Goal: Task Accomplishment & Management: Use online tool/utility

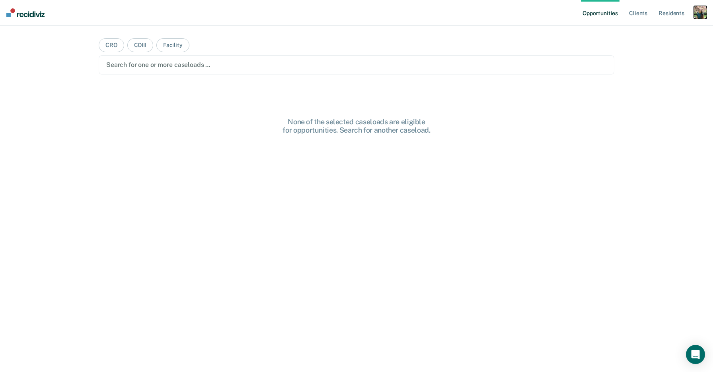
click at [704, 14] on div "button" at bounding box center [700, 12] width 13 height 13
click at [646, 33] on link "Profile" at bounding box center [669, 32] width 64 height 7
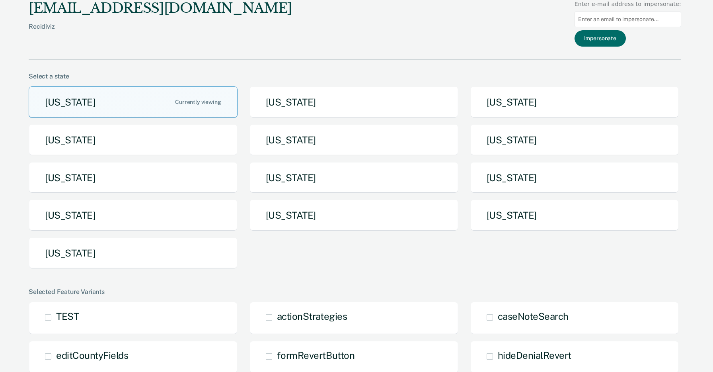
click at [603, 18] on input at bounding box center [628, 20] width 107 height 16
paste input "alicia.caes@iowa.gov"
type input "alicia.caes@iowa.gov"
click at [605, 33] on button "Impersonate" at bounding box center [600, 38] width 51 height 16
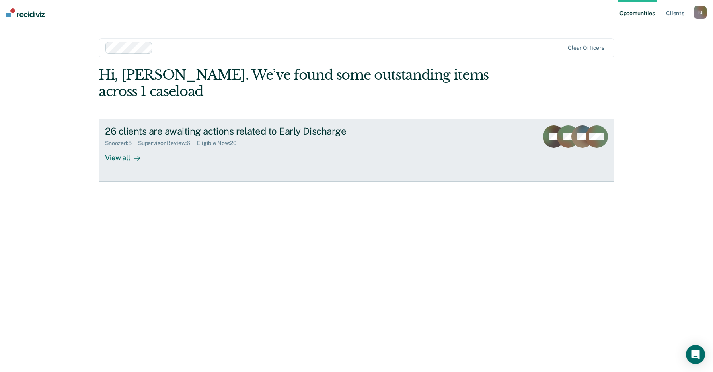
click at [298, 154] on link "26 clients are awaiting actions related to Early Discharge Snoozed : 5 Supervis…" at bounding box center [357, 150] width 516 height 63
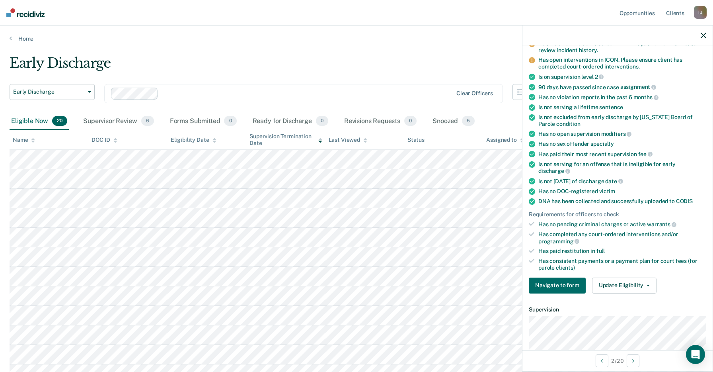
scroll to position [86, 0]
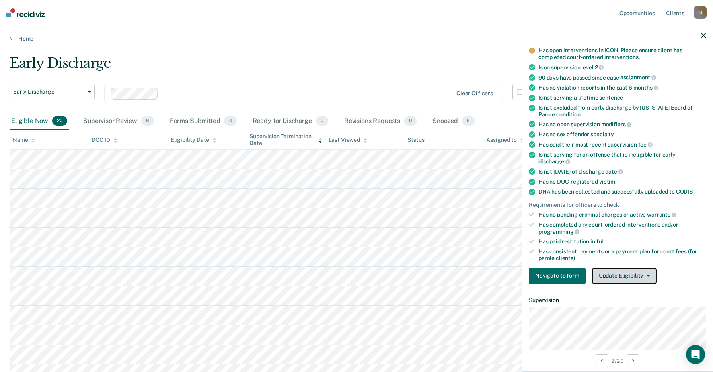
click at [602, 268] on button "Update Eligibility" at bounding box center [624, 276] width 64 height 16
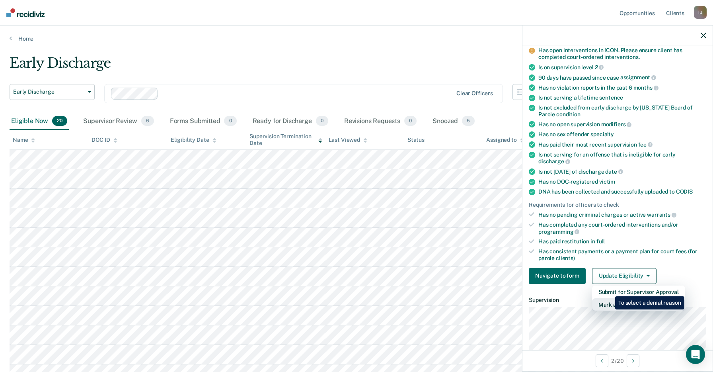
click at [609, 298] on button "Mark as Ineligible" at bounding box center [638, 304] width 93 height 13
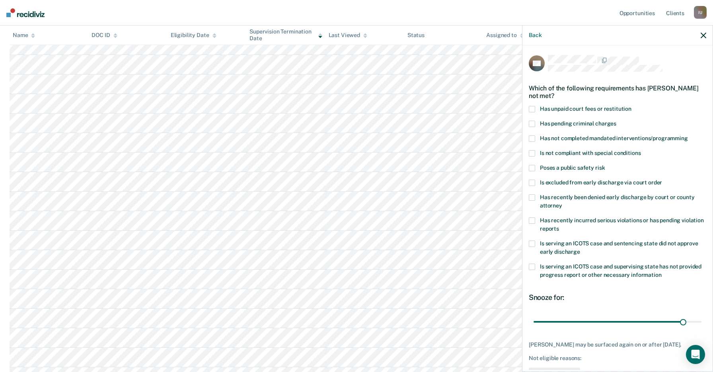
scroll to position [0, 0]
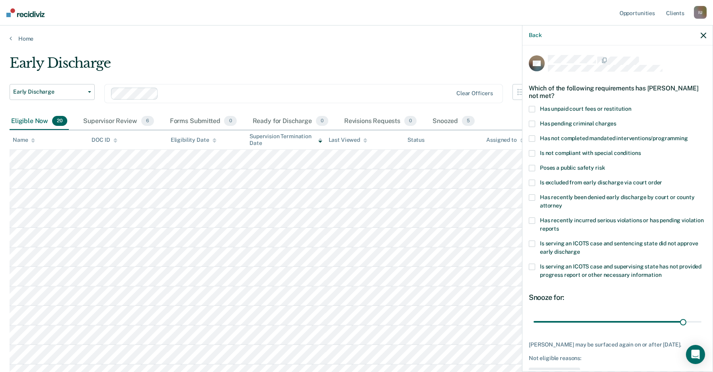
click at [365, 53] on main "Early Discharge Early Discharge Early Discharge Clear officers Eligible Now 20 …" at bounding box center [356, 318] width 713 height 553
click at [574, 88] on div "Which of the following requirements has Steven Nichols not met?" at bounding box center [618, 92] width 178 height 28
click at [535, 33] on button "Back" at bounding box center [535, 35] width 13 height 7
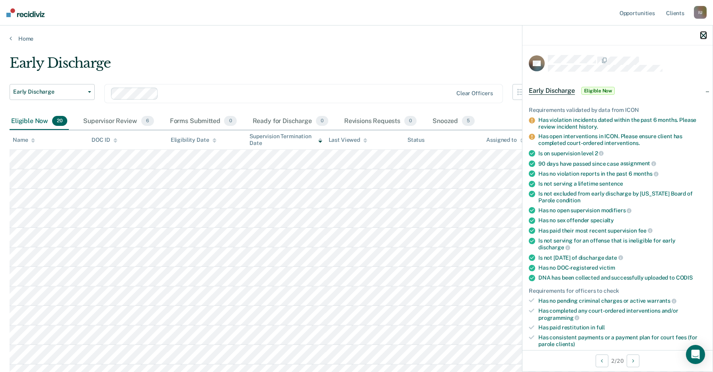
click at [701, 35] on icon "button" at bounding box center [704, 36] width 6 height 6
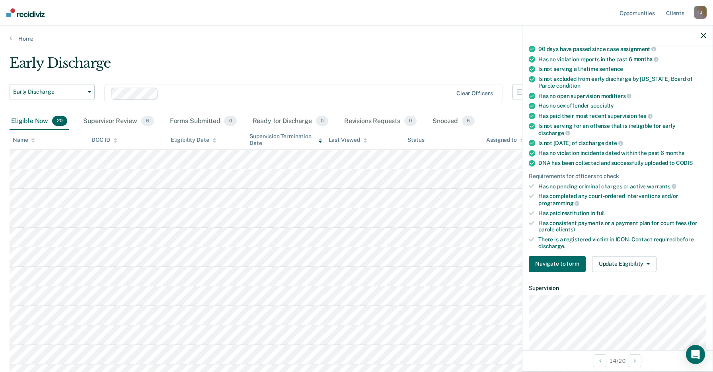
scroll to position [258, 0]
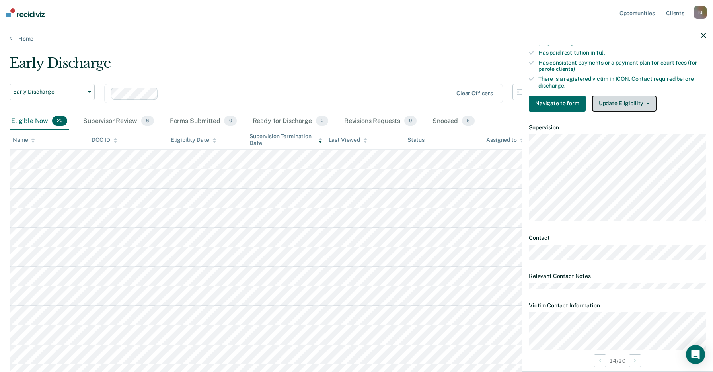
click at [622, 97] on button "Update Eligibility" at bounding box center [624, 104] width 64 height 16
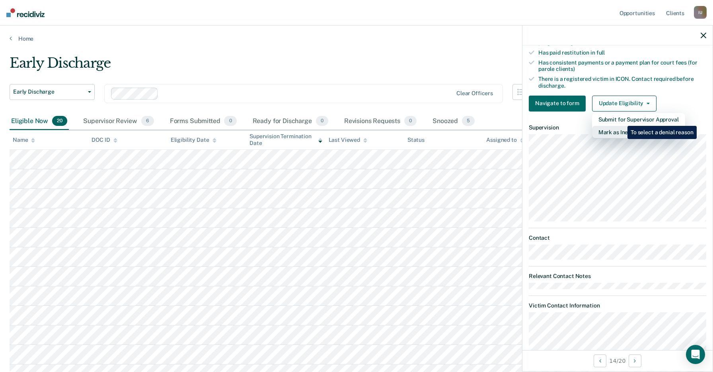
click at [622, 126] on button "Mark as Ineligible" at bounding box center [638, 132] width 93 height 13
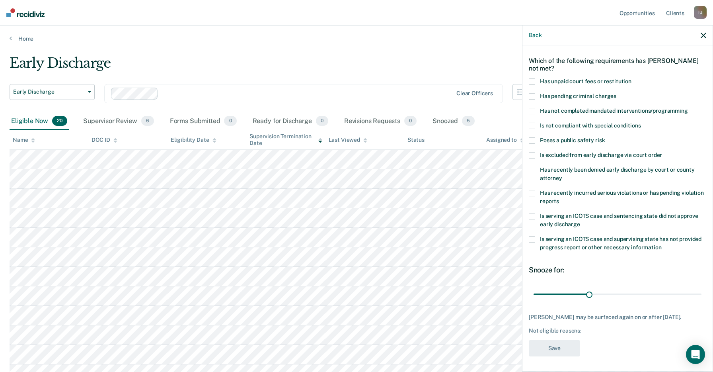
scroll to position [0, 0]
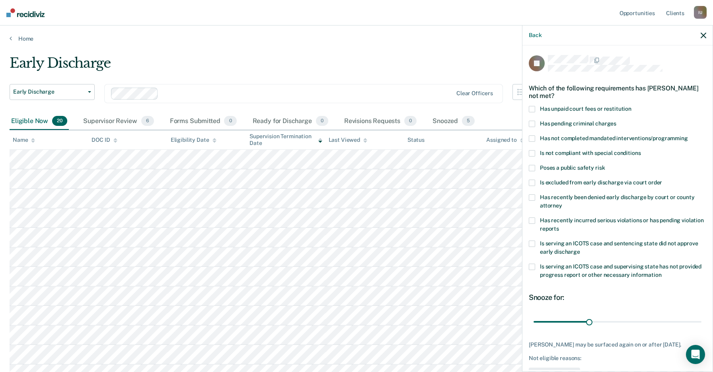
click at [466, 67] on div "Early Discharge" at bounding box center [277, 66] width 535 height 23
click at [704, 34] on icon "button" at bounding box center [704, 36] width 6 height 6
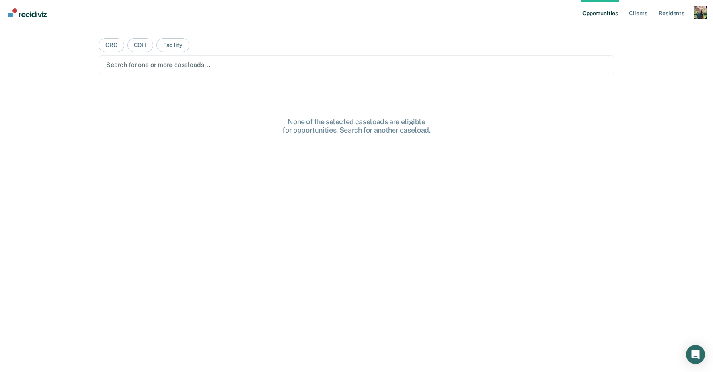
click at [700, 16] on div "Profile dropdown button" at bounding box center [700, 12] width 13 height 13
click at [648, 33] on link "Profile" at bounding box center [669, 32] width 64 height 7
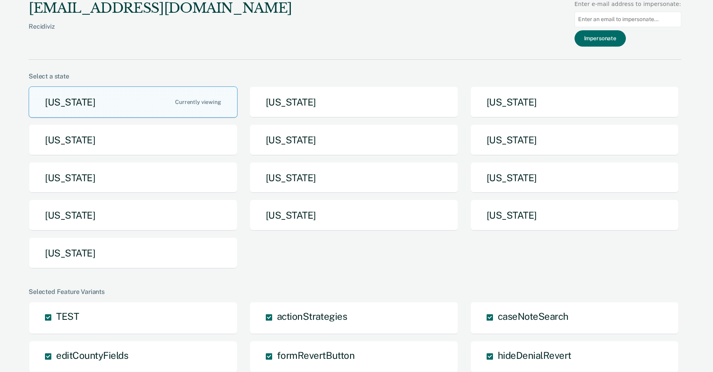
click at [625, 21] on input at bounding box center [628, 20] width 107 height 16
paste input "alicia.caes@iowa.gov"
type input "alicia.caes@iowa.gov"
click at [611, 37] on button "Impersonate" at bounding box center [600, 38] width 51 height 16
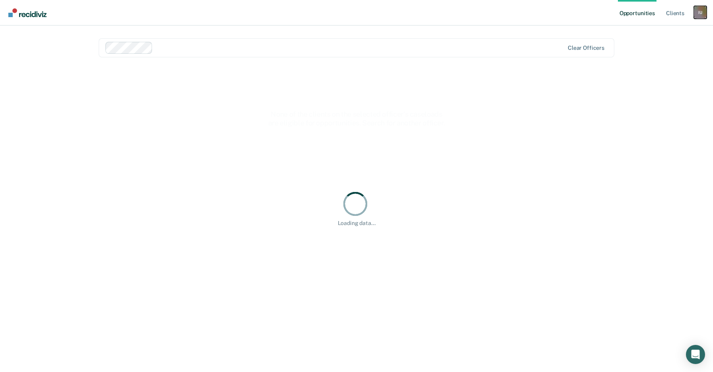
click at [700, 14] on div "I U" at bounding box center [700, 12] width 13 height 13
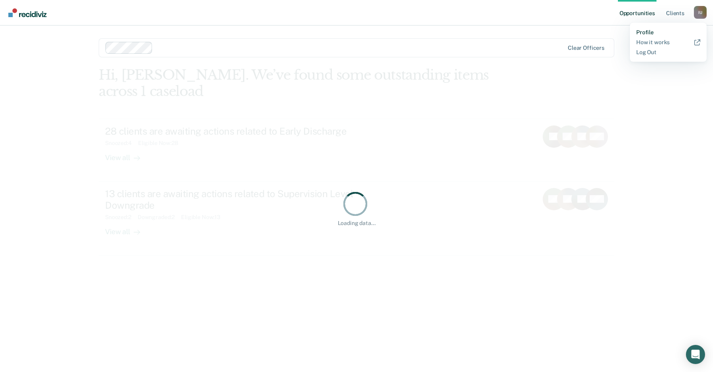
click at [650, 31] on link "Profile" at bounding box center [669, 32] width 64 height 7
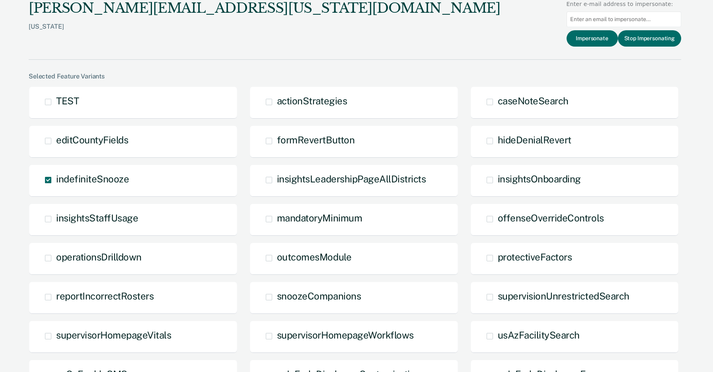
click at [34, 28] on div "Iowa" at bounding box center [265, 33] width 472 height 20
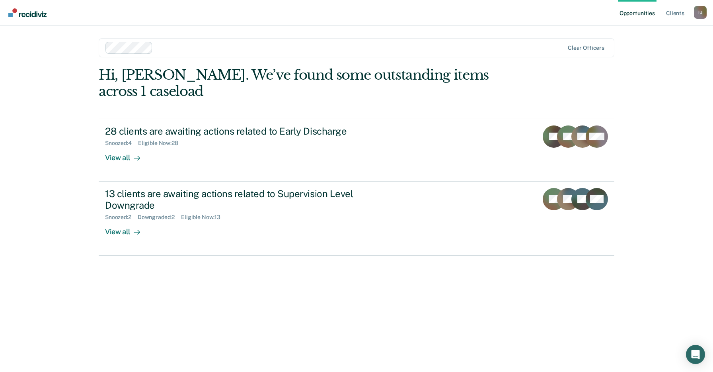
click at [274, 280] on div "Hi, Alicia. We’ve found some outstanding items across 1 caseload 28 clients are…" at bounding box center [357, 208] width 516 height 283
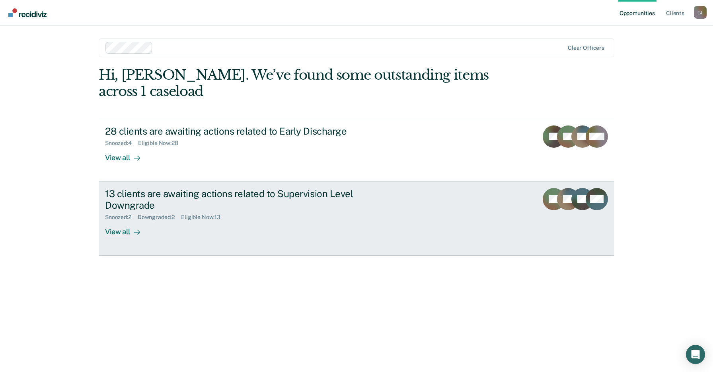
click at [260, 188] on div "13 clients are awaiting actions related to Supervision Level Downgrade" at bounding box center [244, 199] width 279 height 23
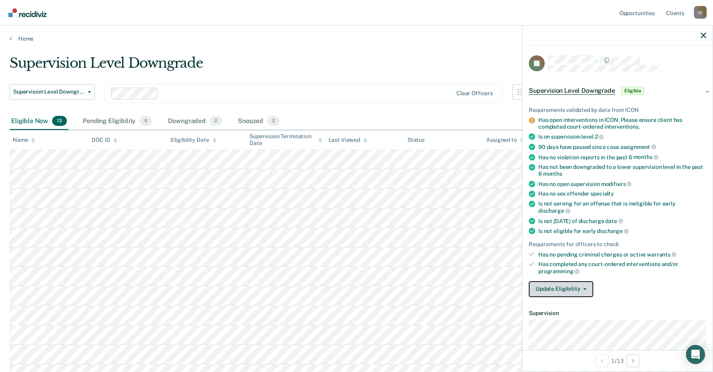
click at [565, 281] on button "Update Eligibility" at bounding box center [561, 289] width 64 height 16
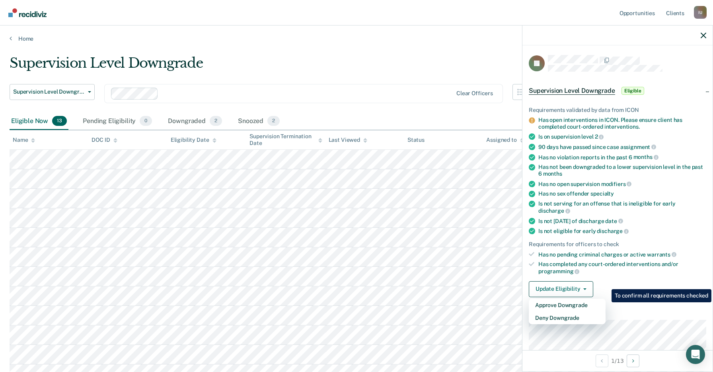
click at [599, 261] on div "Has completed any court-ordered interventions and/or programming" at bounding box center [623, 268] width 168 height 14
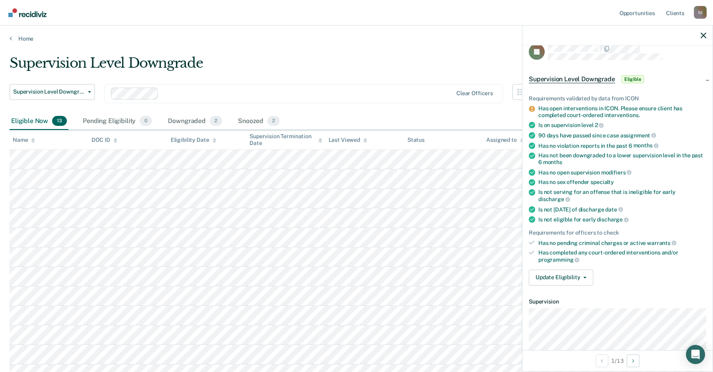
scroll to position [17, 0]
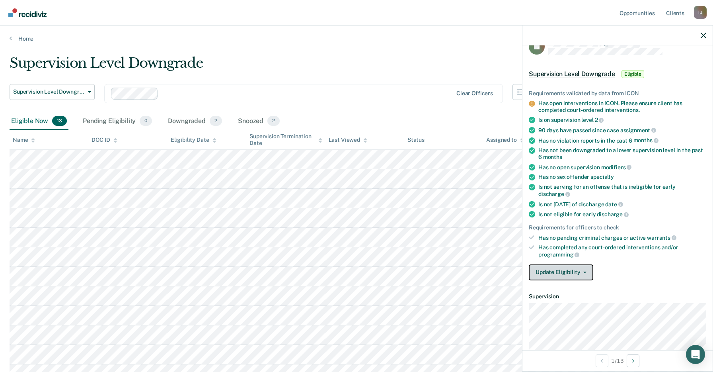
click at [576, 264] on button "Update Eligibility" at bounding box center [561, 272] width 64 height 16
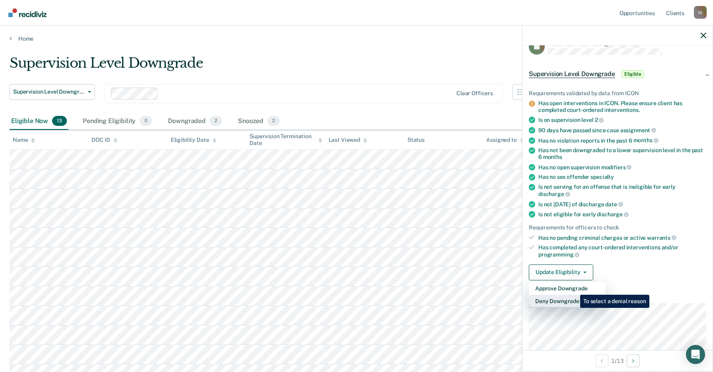
click at [574, 295] on button "Deny Downgrade" at bounding box center [567, 301] width 77 height 13
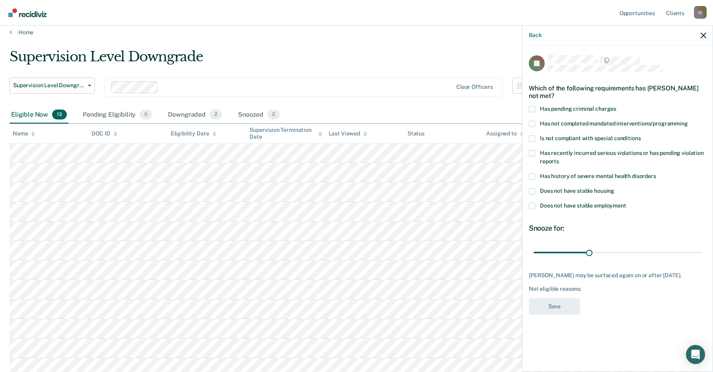
scroll to position [8, 0]
click at [25, 30] on link "Home" at bounding box center [357, 30] width 694 height 7
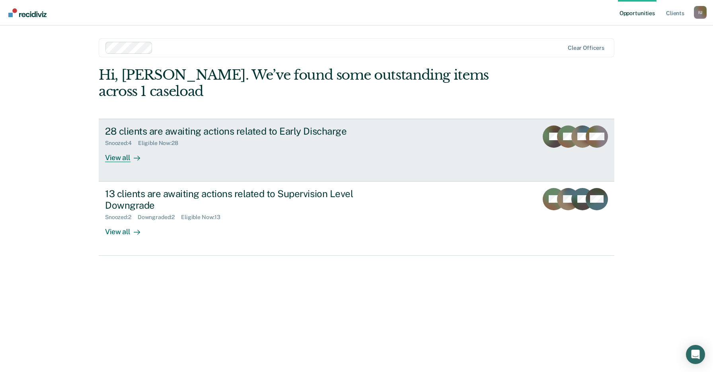
click at [256, 145] on div "28 clients are awaiting actions related to Early Discharge Snoozed : 4 Eligible…" at bounding box center [254, 143] width 299 height 37
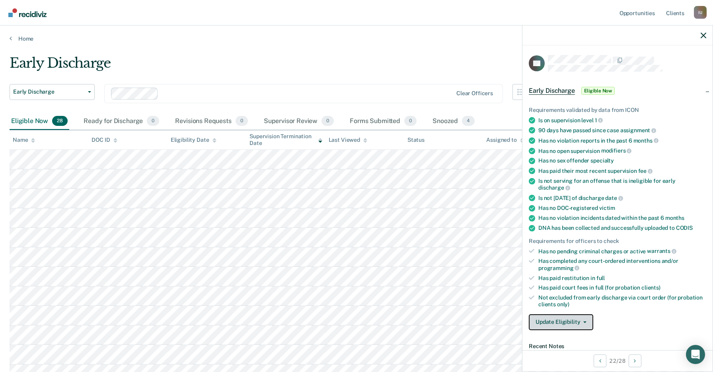
click at [570, 314] on button "Update Eligibility" at bounding box center [561, 322] width 64 height 16
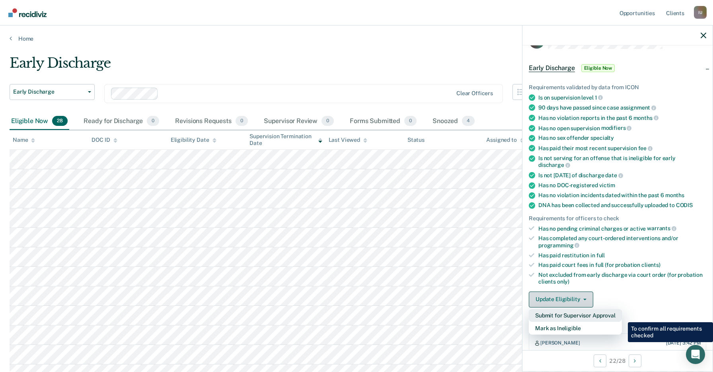
scroll to position [64, 0]
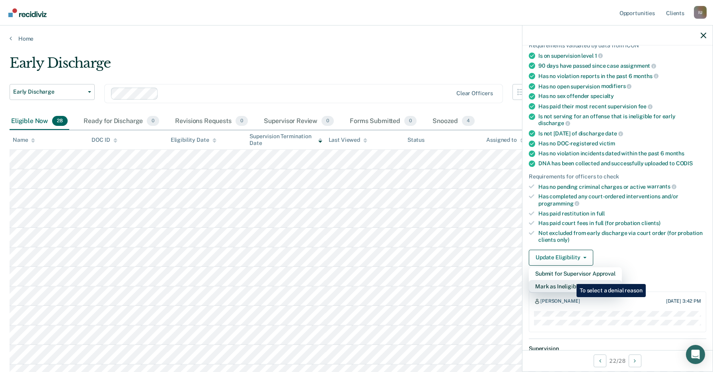
click at [570, 280] on button "Mark as Ineligible" at bounding box center [575, 286] width 93 height 13
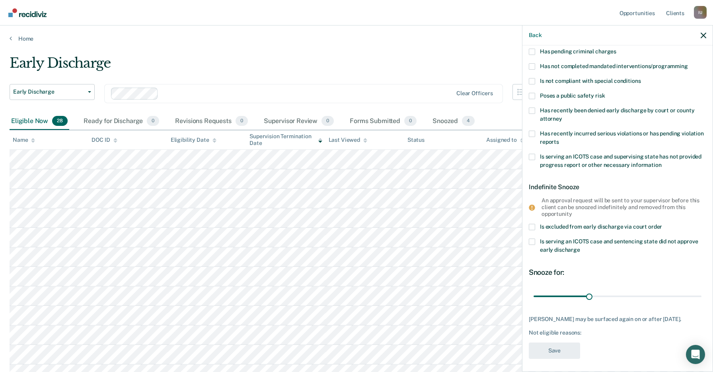
scroll to position [73, 0]
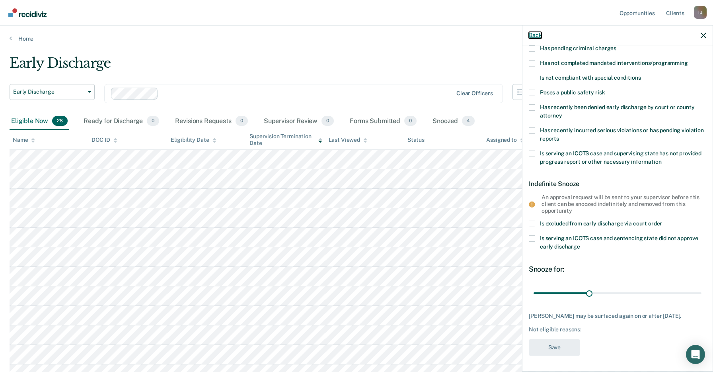
click at [537, 34] on button "Back" at bounding box center [535, 35] width 13 height 7
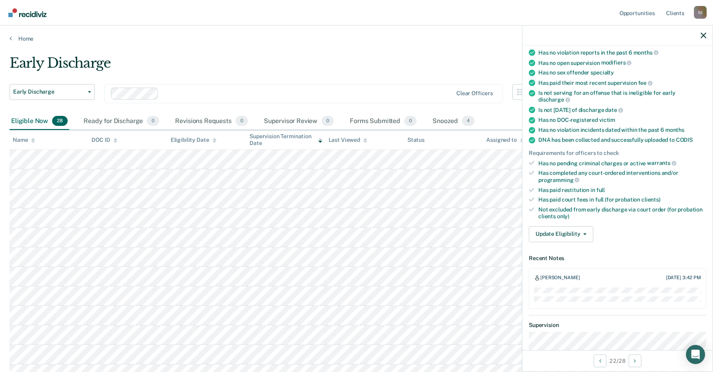
scroll to position [88, 0]
click at [564, 213] on div "Requirements validated by data from ICON Is on supervision level 1 90 days have…" at bounding box center [618, 127] width 190 height 242
click at [567, 226] on button "Update Eligibility" at bounding box center [561, 234] width 64 height 16
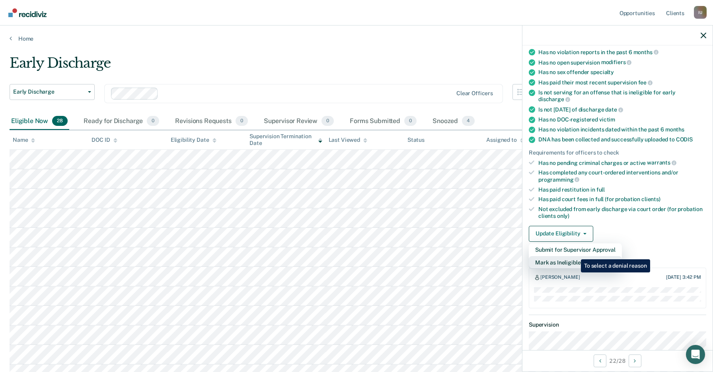
click at [575, 256] on button "Mark as Ineligible" at bounding box center [575, 262] width 93 height 13
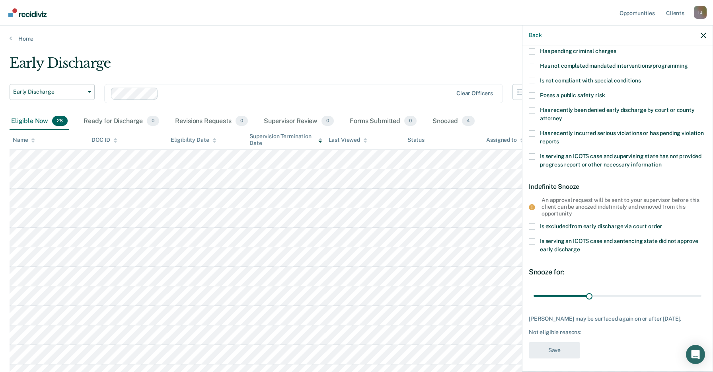
scroll to position [65, 0]
click at [593, 225] on span "Is excluded from early discharge via court order" at bounding box center [601, 226] width 122 height 6
click at [662, 223] on input "Is excluded from early discharge via court order" at bounding box center [662, 223] width 0 height 0
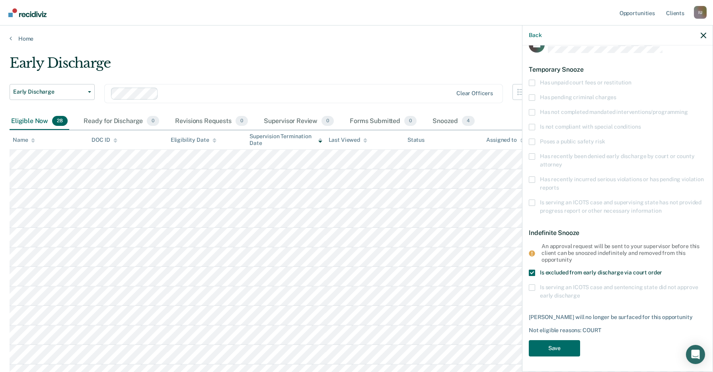
click at [582, 274] on span "Is excluded from early discharge via court order" at bounding box center [601, 272] width 122 height 6
click at [662, 269] on input "Is excluded from early discharge via court order" at bounding box center [662, 269] width 0 height 0
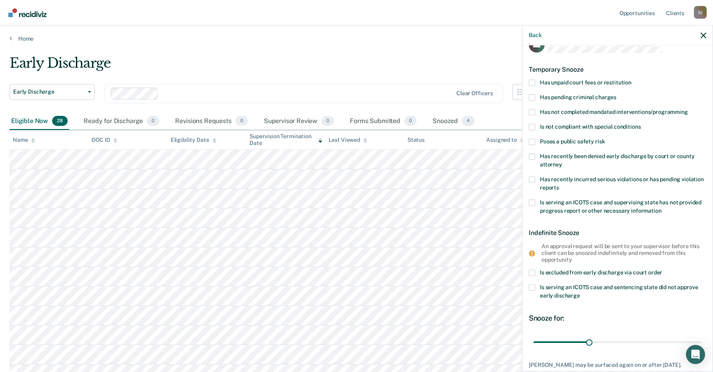
click at [578, 289] on span "Is serving an ICOTS case and sentencing state did not approve early discharge" at bounding box center [619, 291] width 158 height 15
click at [580, 293] on input "Is serving an ICOTS case and sentencing state did not approve early discharge" at bounding box center [580, 293] width 0 height 0
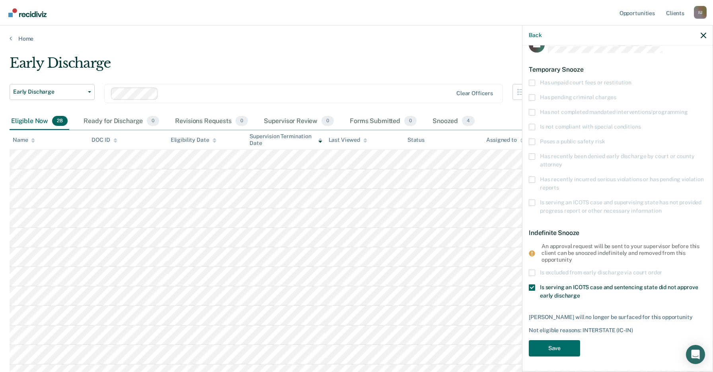
click at [578, 289] on span "Is serving an ICOTS case and sentencing state did not approve early discharge" at bounding box center [619, 291] width 158 height 15
click at [580, 293] on input "Is serving an ICOTS case and sentencing state did not approve early discharge" at bounding box center [580, 293] width 0 height 0
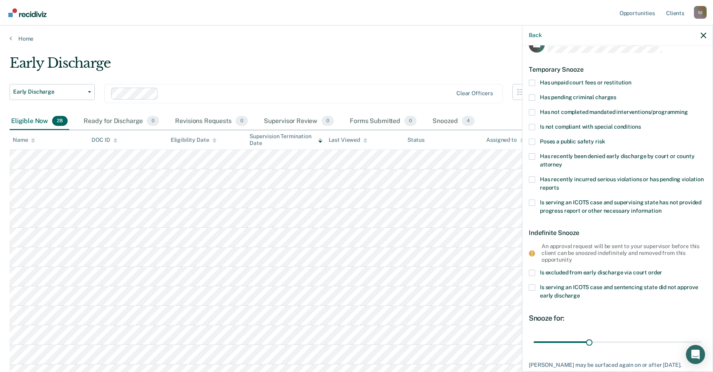
click at [590, 176] on span "Has recently incurred serious violations or has pending violation reports" at bounding box center [622, 183] width 164 height 15
click at [559, 185] on input "Has recently incurred serious violations or has pending violation reports" at bounding box center [559, 185] width 0 height 0
click at [590, 176] on span "Has recently incurred serious violations or has pending violation reports" at bounding box center [622, 183] width 164 height 15
click at [559, 185] on input "Has recently incurred serious violations or has pending violation reports" at bounding box center [559, 185] width 0 height 0
click at [583, 205] on span "Is serving an ICOTS case and supervising state has not provided progress report…" at bounding box center [621, 206] width 162 height 15
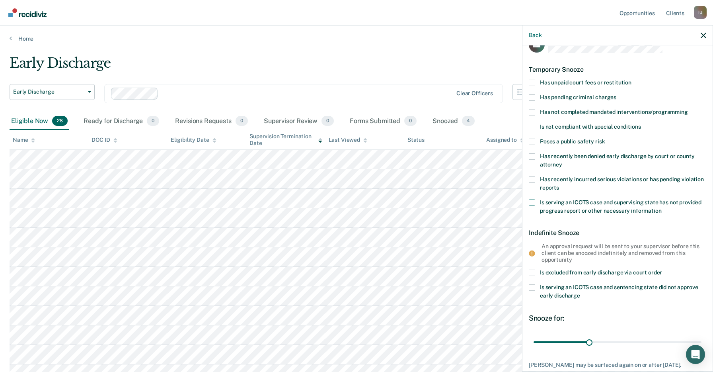
click at [662, 208] on input "Is serving an ICOTS case and supervising state has not provided progress report…" at bounding box center [662, 208] width 0 height 0
click at [583, 205] on span "Is serving an ICOTS case and supervising state has not provided progress report…" at bounding box center [621, 206] width 162 height 15
click at [662, 208] on input "Is serving an ICOTS case and supervising state has not provided progress report…" at bounding box center [662, 208] width 0 height 0
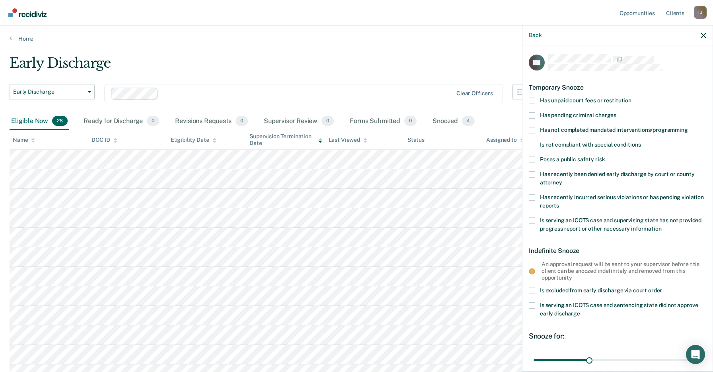
click at [591, 99] on span "Has unpaid court fees or restitution" at bounding box center [586, 100] width 92 height 6
click at [632, 98] on input "Has unpaid court fees or restitution" at bounding box center [632, 98] width 0 height 0
click at [591, 99] on span "Has unpaid court fees or restitution" at bounding box center [586, 100] width 92 height 6
click at [632, 98] on input "Has unpaid court fees or restitution" at bounding box center [632, 98] width 0 height 0
click at [591, 99] on span "Has unpaid court fees or restitution" at bounding box center [586, 100] width 92 height 6
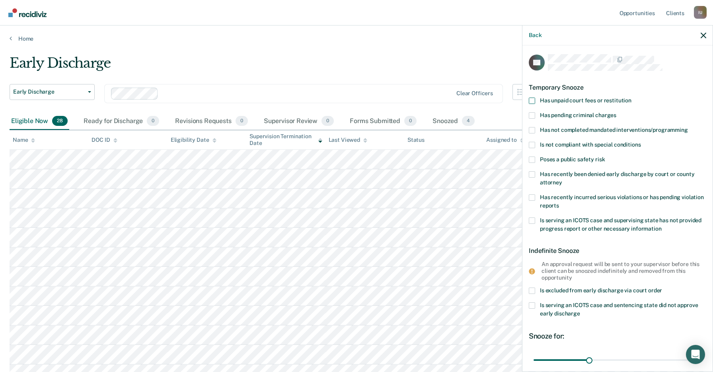
click at [632, 98] on input "Has unpaid court fees or restitution" at bounding box center [632, 98] width 0 height 0
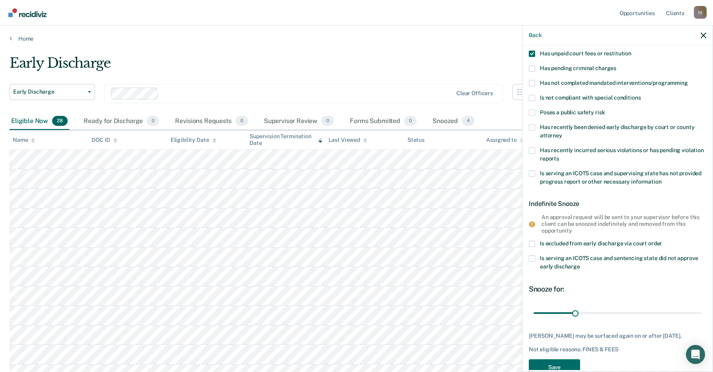
scroll to position [73, 0]
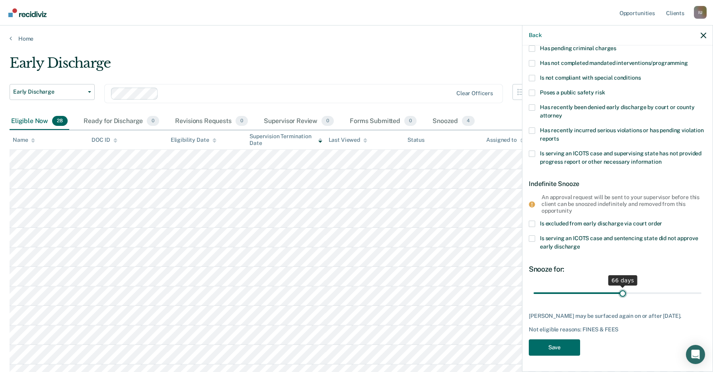
drag, startPoint x: 574, startPoint y: 287, endPoint x: 623, endPoint y: 279, distance: 49.1
click at [623, 286] on input "range" at bounding box center [618, 293] width 168 height 14
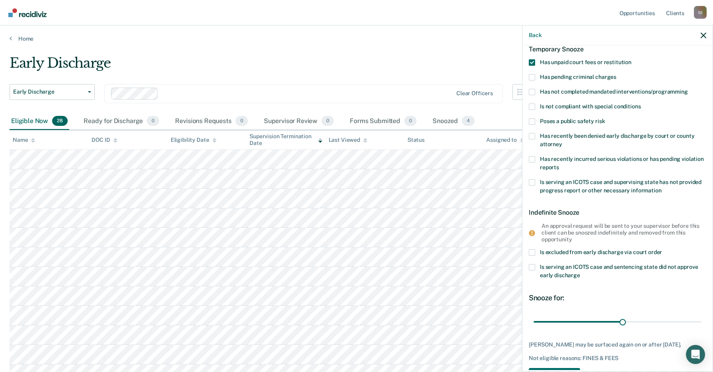
scroll to position [0, 0]
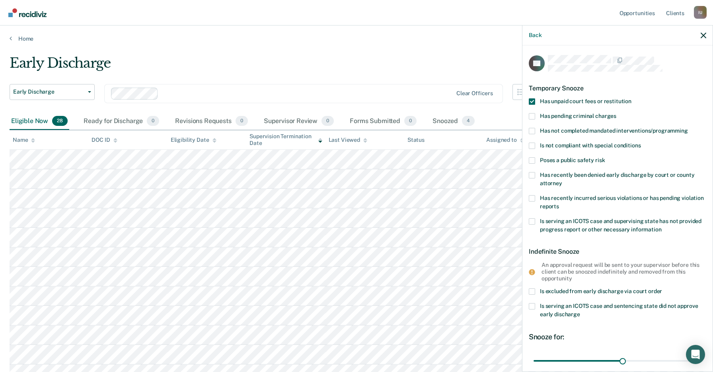
click at [574, 158] on span "Poses a public safety risk" at bounding box center [572, 160] width 65 height 6
click at [605, 157] on input "Poses a public safety risk" at bounding box center [605, 157] width 0 height 0
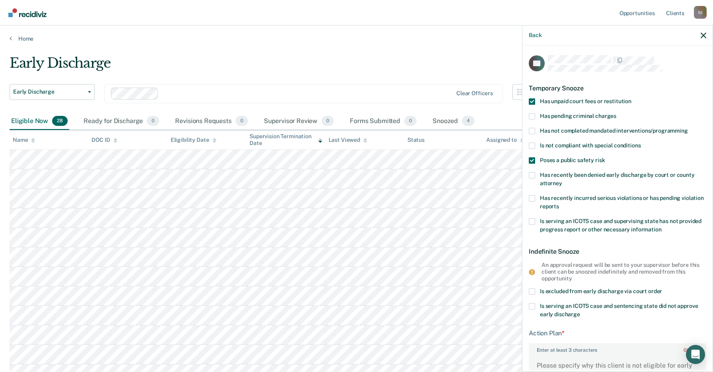
click at [574, 158] on span "Poses a public safety risk" at bounding box center [572, 160] width 65 height 6
click at [605, 157] on input "Poses a public safety risk" at bounding box center [605, 157] width 0 height 0
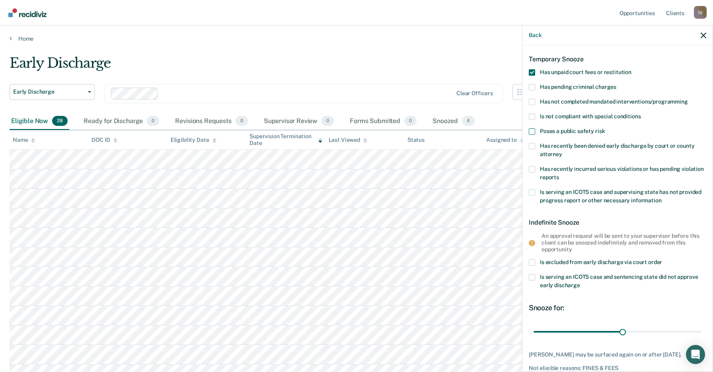
scroll to position [73, 0]
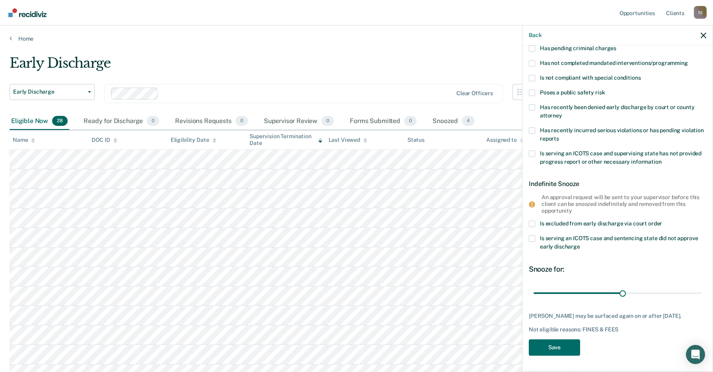
click at [592, 150] on span "Is serving an ICOTS case and supervising state has not provided progress report…" at bounding box center [621, 157] width 162 height 15
click at [662, 159] on input "Is serving an ICOTS case and supervising state has not provided progress report…" at bounding box center [662, 159] width 0 height 0
drag, startPoint x: 623, startPoint y: 290, endPoint x: 661, endPoint y: 297, distance: 38.0
click at [661, 297] on input "range" at bounding box center [618, 293] width 168 height 14
click at [612, 153] on span "Is serving an ICOTS case and supervising state has not provided progress report…" at bounding box center [621, 157] width 162 height 15
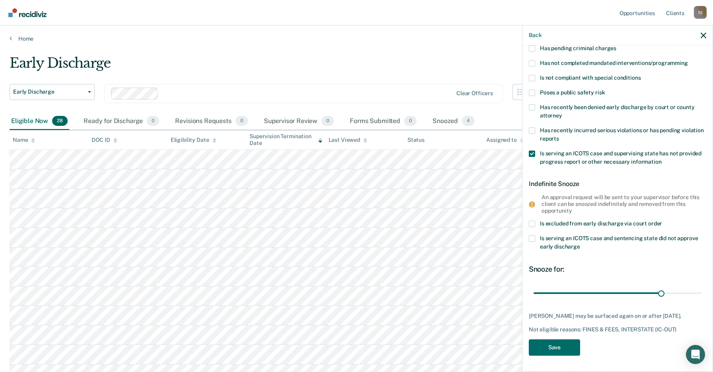
click at [662, 159] on input "Is serving an ICOTS case and supervising state has not provided progress report…" at bounding box center [662, 159] width 0 height 0
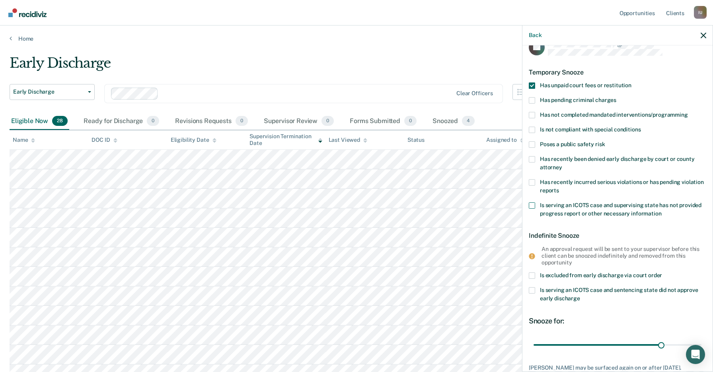
scroll to position [7, 0]
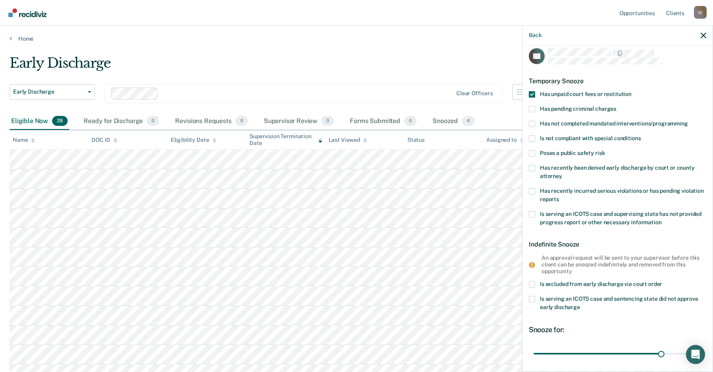
click at [590, 92] on span "Has unpaid court fees or restitution" at bounding box center [586, 94] width 92 height 6
click at [632, 91] on input "Has unpaid court fees or restitution" at bounding box center [632, 91] width 0 height 0
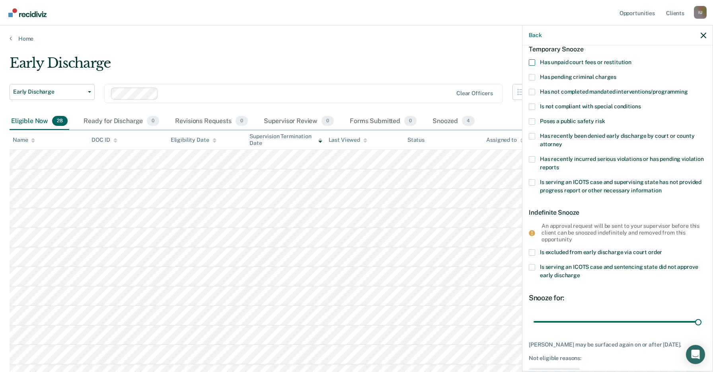
scroll to position [46, 0]
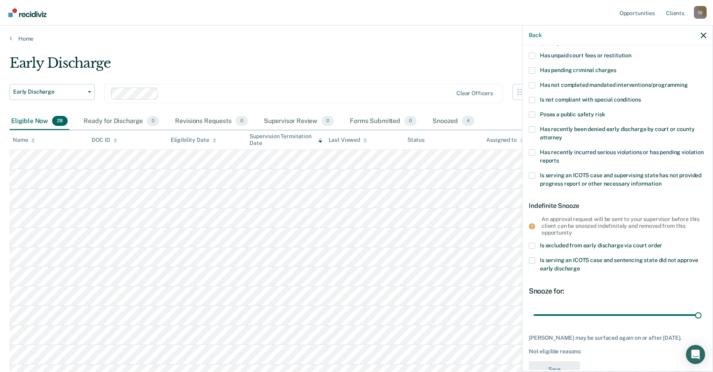
click at [608, 128] on span "Has recently been denied early discharge by court or county attorney" at bounding box center [617, 133] width 155 height 15
click at [562, 135] on input "Has recently been denied early discharge by court or county attorney" at bounding box center [562, 135] width 0 height 0
drag, startPoint x: 663, startPoint y: 313, endPoint x: 710, endPoint y: 315, distance: 47.4
type input "123"
click at [702, 315] on input "range" at bounding box center [618, 315] width 168 height 14
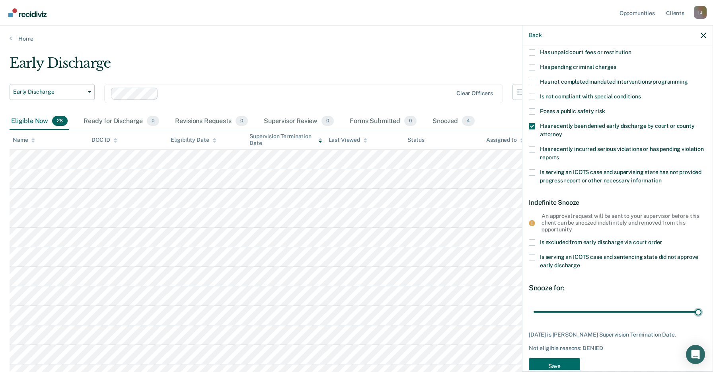
scroll to position [49, 0]
click at [553, 262] on span "Is serving an ICOTS case and sentencing state did not approve early discharge" at bounding box center [619, 260] width 158 height 15
click at [580, 262] on input "Is serving an ICOTS case and sentencing state did not approve early discharge" at bounding box center [580, 262] width 0 height 0
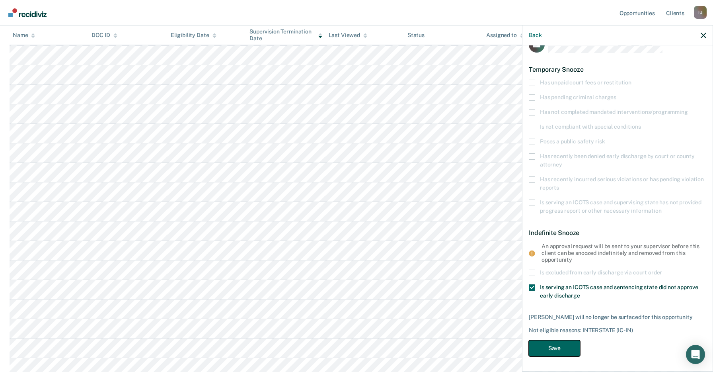
click at [561, 344] on button "Save" at bounding box center [554, 348] width 51 height 16
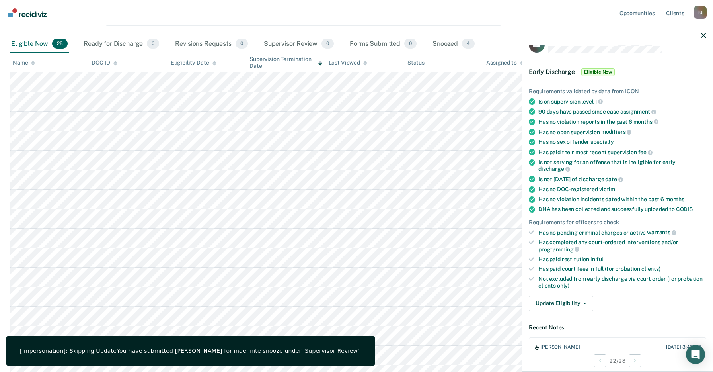
scroll to position [0, 0]
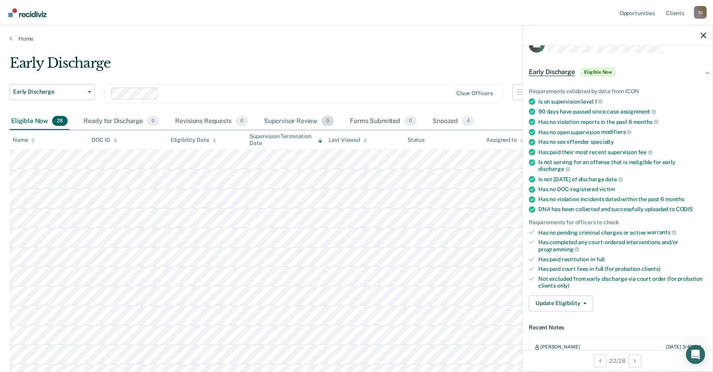
click at [302, 125] on div "Supervisor Review 0" at bounding box center [299, 122] width 74 height 18
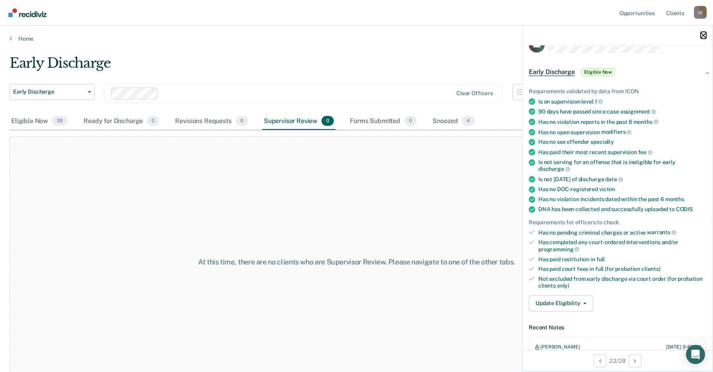
click at [705, 37] on icon "button" at bounding box center [704, 36] width 6 height 6
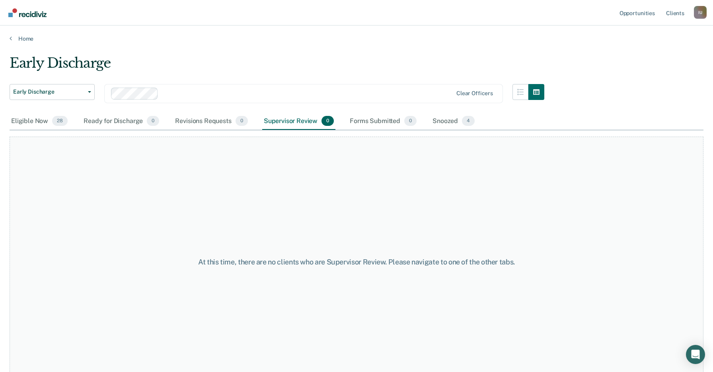
click at [650, 53] on main "Early Discharge Early Discharge Early Discharge Supervision Level Downgrade Cle…" at bounding box center [356, 205] width 713 height 327
click at [21, 34] on div "Home" at bounding box center [356, 33] width 713 height 17
click at [23, 37] on link "Home" at bounding box center [357, 38] width 694 height 7
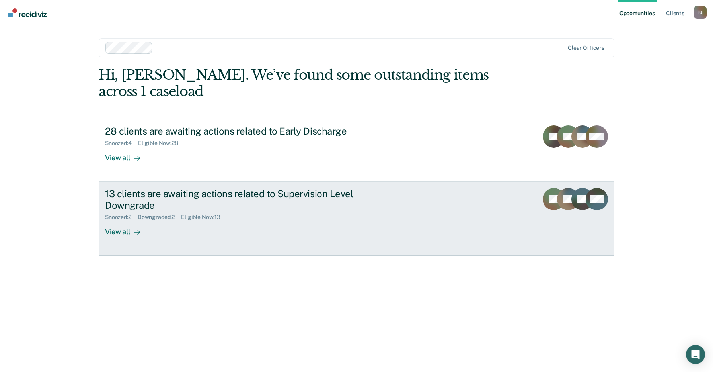
click at [315, 205] on div "13 clients are awaiting actions related to Supervision Level Downgrade Snoozed …" at bounding box center [254, 212] width 299 height 48
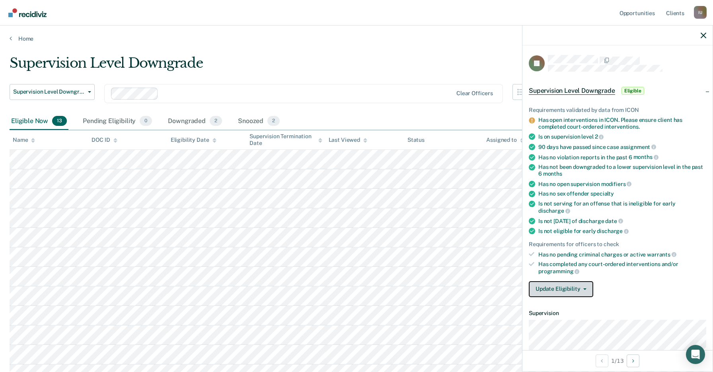
click at [580, 281] on button "Update Eligibility" at bounding box center [561, 289] width 64 height 16
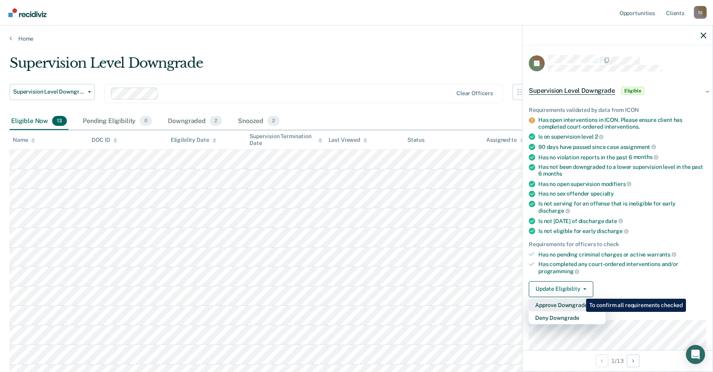
click at [580, 299] on button "Approve Downgrade" at bounding box center [567, 305] width 77 height 13
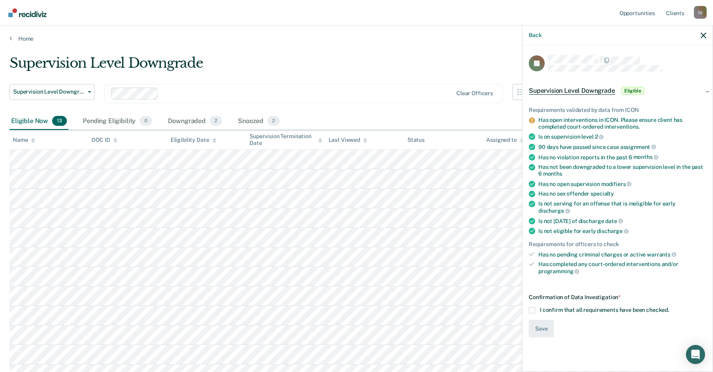
click at [575, 307] on span "I confirm that all requirements have been checked." at bounding box center [604, 310] width 129 height 6
click at [670, 307] on input "I confirm that all requirements have been checked." at bounding box center [670, 307] width 0 height 0
click at [539, 320] on button "Save" at bounding box center [541, 329] width 25 height 18
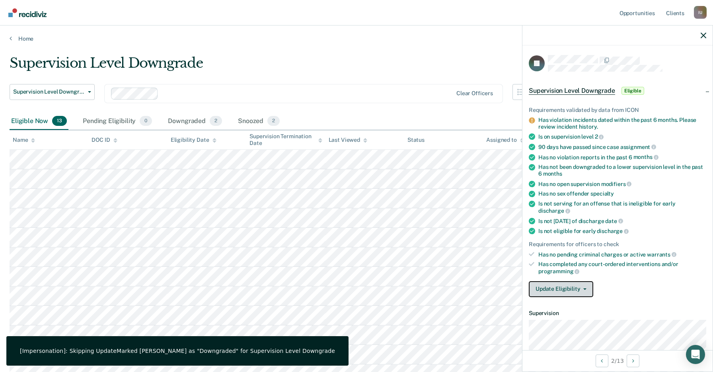
click at [557, 285] on button "Update Eligibility" at bounding box center [561, 289] width 64 height 16
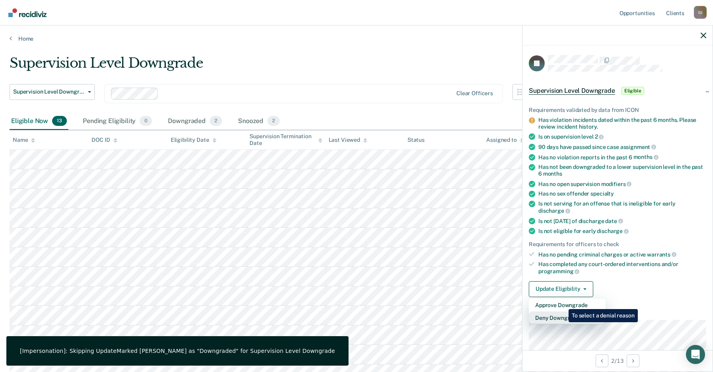
click at [563, 311] on button "Deny Downgrade" at bounding box center [567, 317] width 77 height 13
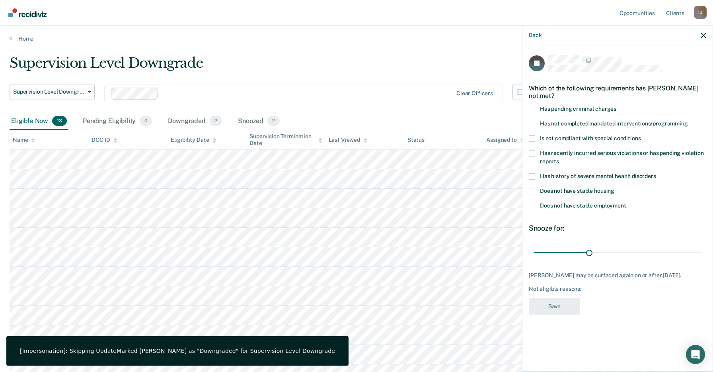
click at [605, 106] on label "Has pending criminal charges" at bounding box center [618, 110] width 178 height 8
click at [617, 106] on input "Has pending criminal charges" at bounding box center [617, 106] width 0 height 0
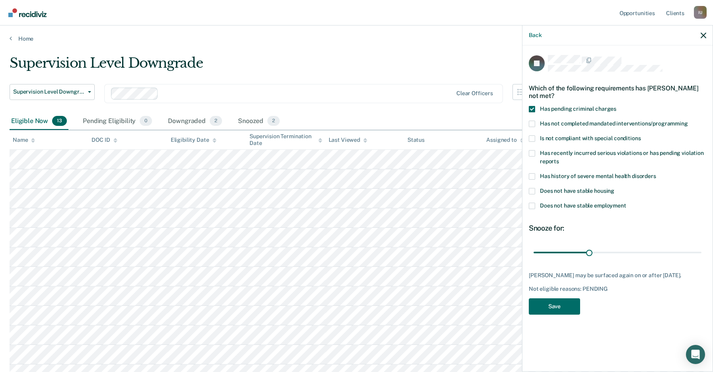
click at [604, 121] on div "Has not completed mandated interventions/programming" at bounding box center [618, 128] width 178 height 15
click at [601, 120] on span "Has not completed mandated interventions/programming" at bounding box center [614, 123] width 148 height 6
click at [688, 121] on input "Has not completed mandated interventions/programming" at bounding box center [688, 121] width 0 height 0
drag, startPoint x: 591, startPoint y: 246, endPoint x: 713, endPoint y: 238, distance: 122.5
type input "90"
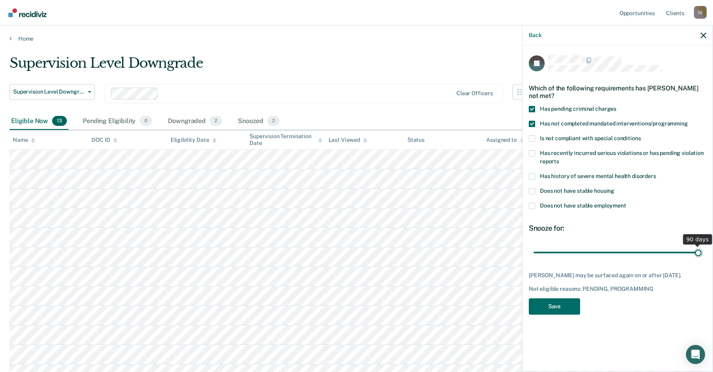
click at [702, 245] on input "range" at bounding box center [618, 252] width 168 height 14
click at [599, 173] on span "Has history of severe mental health disorders" at bounding box center [598, 176] width 116 height 6
click at [656, 173] on input "Has history of severe mental health disorders" at bounding box center [656, 173] width 0 height 0
click at [597, 187] on span "Does not have stable housing" at bounding box center [577, 190] width 74 height 6
click at [615, 188] on input "Does not have stable housing" at bounding box center [615, 188] width 0 height 0
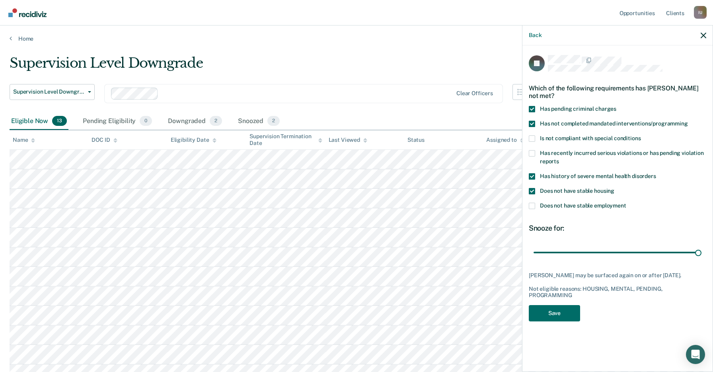
click at [597, 202] on span "Does not have stable employment" at bounding box center [583, 205] width 86 height 6
click at [627, 203] on input "Does not have stable employment" at bounding box center [627, 203] width 0 height 0
click at [560, 308] on button "Save" at bounding box center [554, 313] width 51 height 16
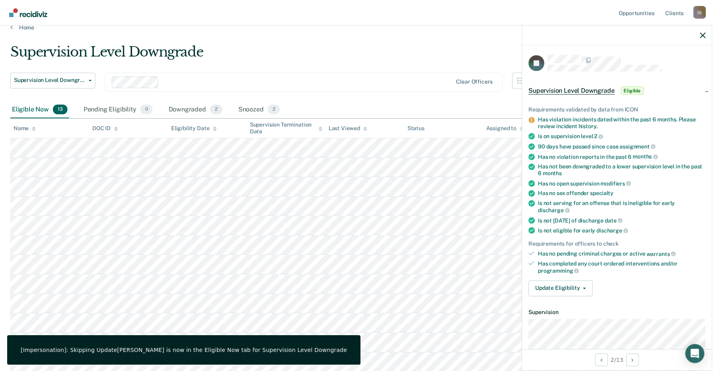
scroll to position [13, 0]
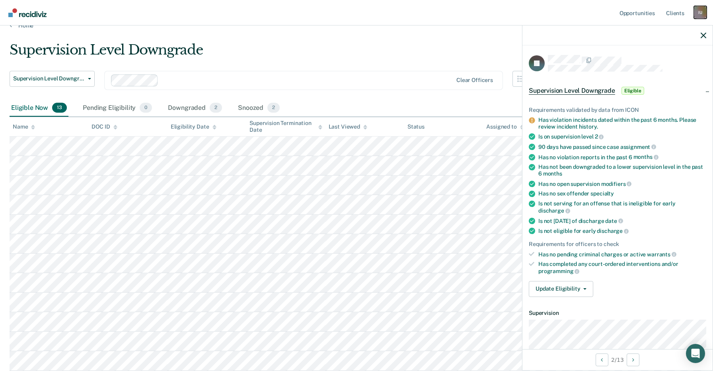
click at [700, 14] on div "I U" at bounding box center [700, 12] width 13 height 13
click at [644, 31] on link "Profile" at bounding box center [669, 32] width 64 height 7
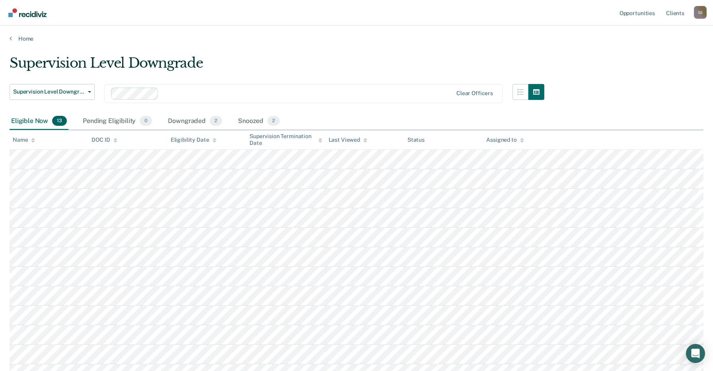
scroll to position [13, 0]
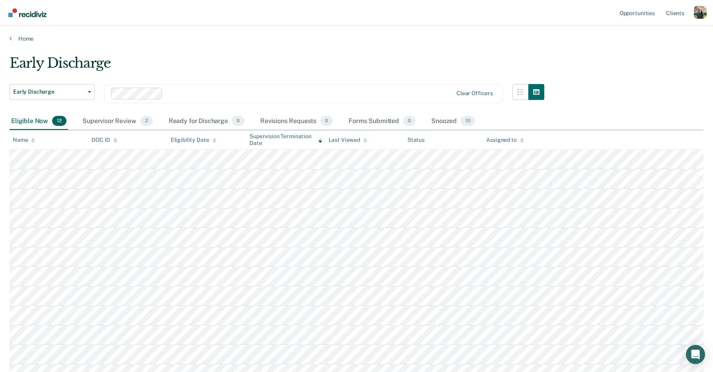
click at [225, 42] on main "Early Discharge Early Discharge Early Discharge Supervision Level Downgrade Cle…" at bounding box center [356, 240] width 713 height 396
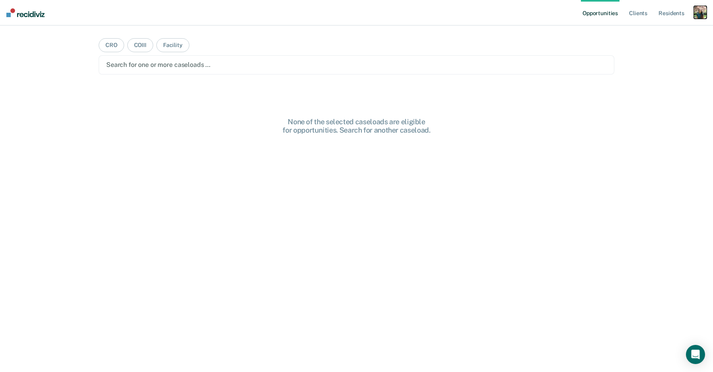
click at [703, 15] on div "button" at bounding box center [700, 12] width 13 height 13
click at [650, 33] on link "Profile" at bounding box center [669, 32] width 64 height 7
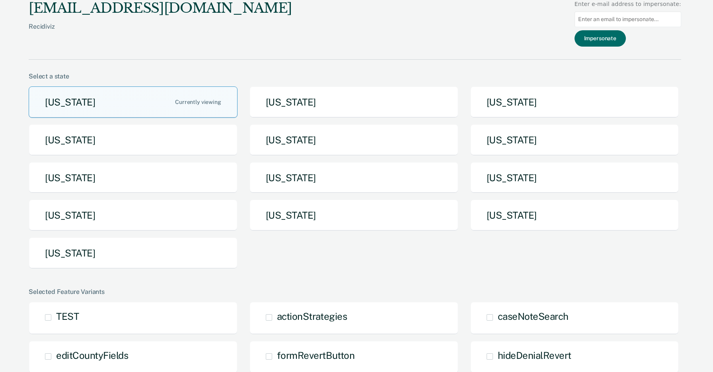
click at [602, 22] on input at bounding box center [628, 20] width 107 height 16
paste input "alicia.caes@iowa.gov"
type input "alicia.caes@iowa.gov"
click at [605, 39] on button "Impersonate" at bounding box center [600, 38] width 51 height 16
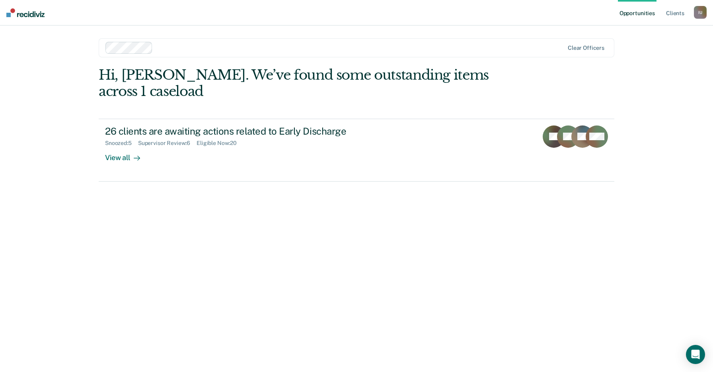
click at [231, 88] on div "Hi, Alicia. We’ve found some outstanding items across 1 caseload 26 clients are…" at bounding box center [357, 124] width 516 height 115
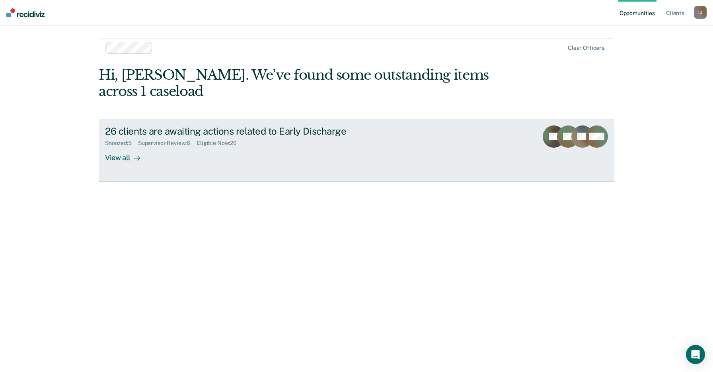
click at [250, 151] on link "26 clients are awaiting actions related to Early Discharge Snoozed : 5 Supervis…" at bounding box center [357, 150] width 516 height 63
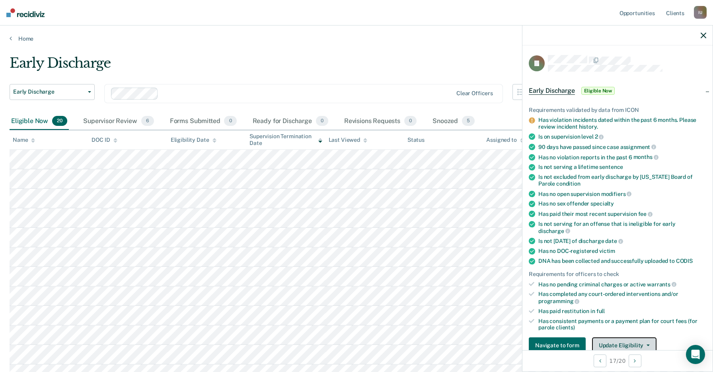
click at [613, 337] on button "Update Eligibility" at bounding box center [624, 345] width 64 height 16
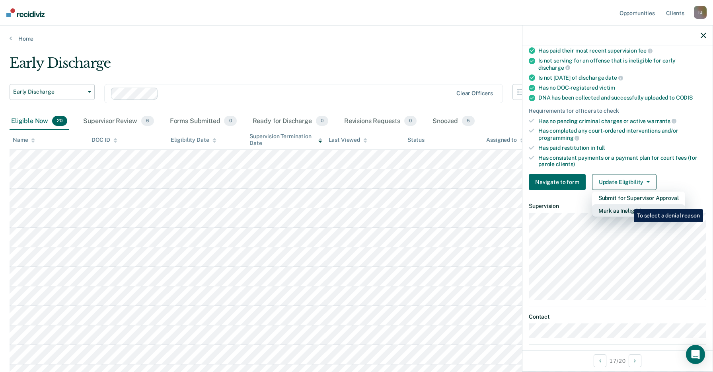
click at [628, 204] on button "Mark as Ineligible" at bounding box center [638, 210] width 93 height 13
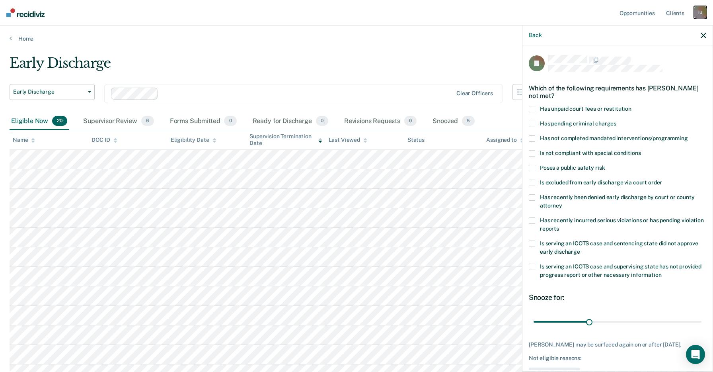
click at [704, 13] on div "I U" at bounding box center [700, 12] width 13 height 13
click at [645, 31] on link "Profile" at bounding box center [669, 32] width 64 height 7
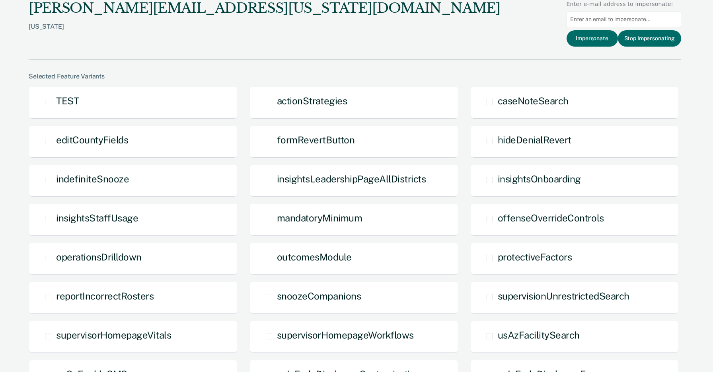
click at [392, 59] on div "alicia.caes@iowa.gov Iowa Enter e-mail address to impersonate: Impersonate Stop…" at bounding box center [355, 30] width 653 height 60
click at [635, 37] on button "Stop Impersonating" at bounding box center [649, 38] width 63 height 16
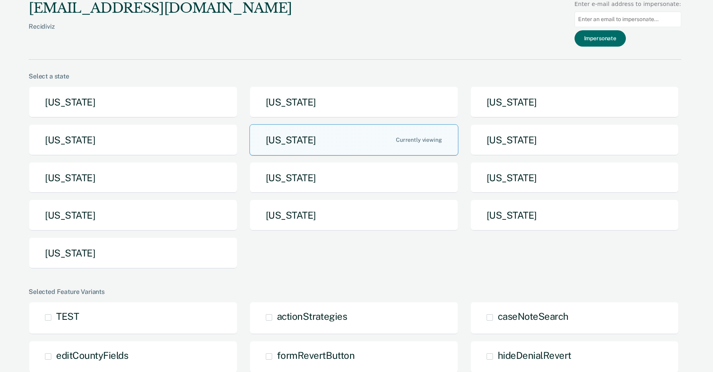
click at [637, 18] on input at bounding box center [628, 20] width 107 height 16
paste input "todd.hruska@iowa.gov"
type input "todd.hruska@iowa.gov"
click at [617, 37] on button "Impersonate" at bounding box center [600, 38] width 51 height 16
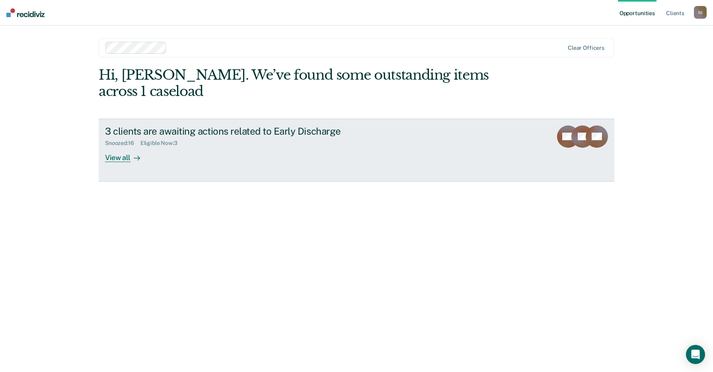
click at [389, 150] on link "3 clients are awaiting actions related to Early Discharge Snoozed : 16 Eligible…" at bounding box center [357, 150] width 516 height 63
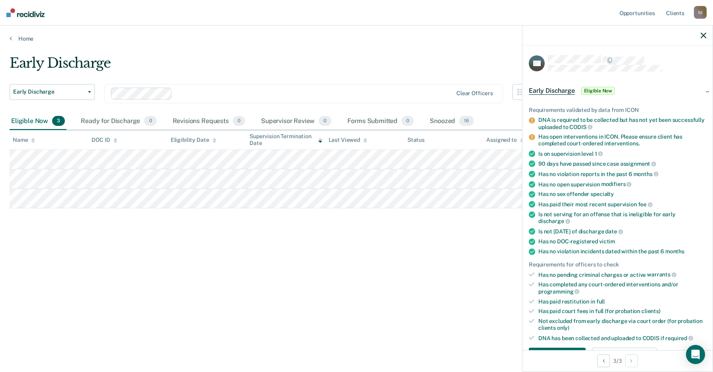
scroll to position [74, 0]
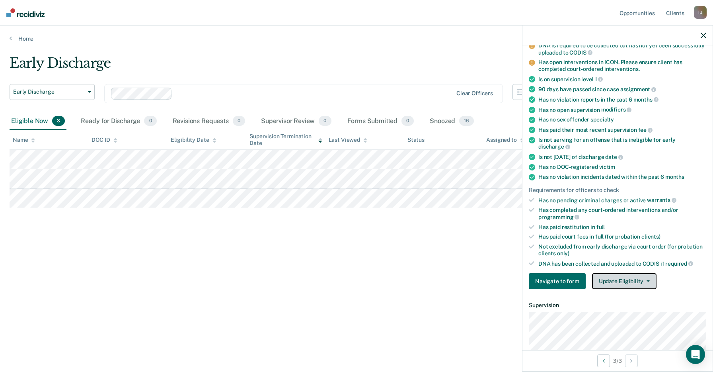
click at [626, 273] on button "Update Eligibility" at bounding box center [624, 281] width 64 height 16
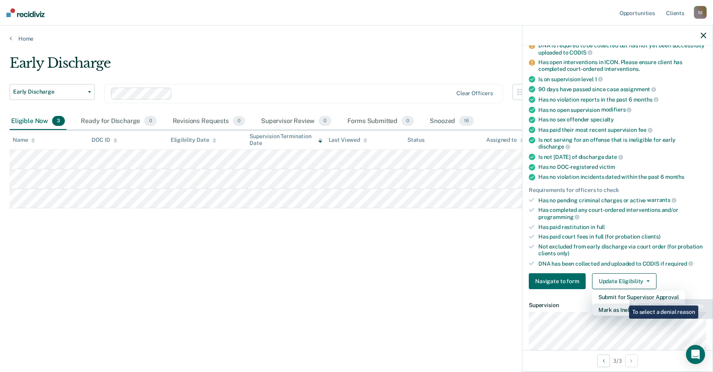
click at [623, 303] on button "Mark as Ineligible" at bounding box center [638, 309] width 93 height 13
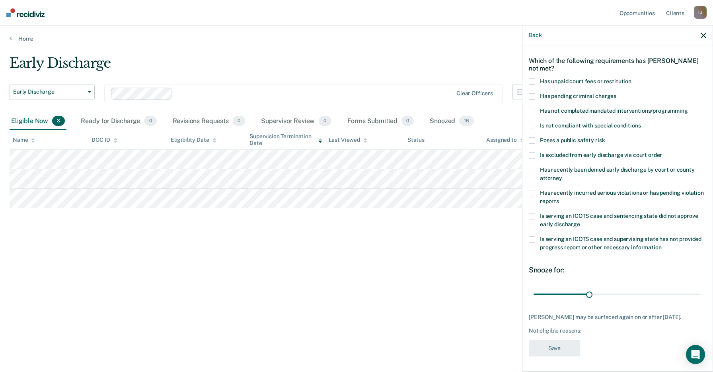
scroll to position [0, 0]
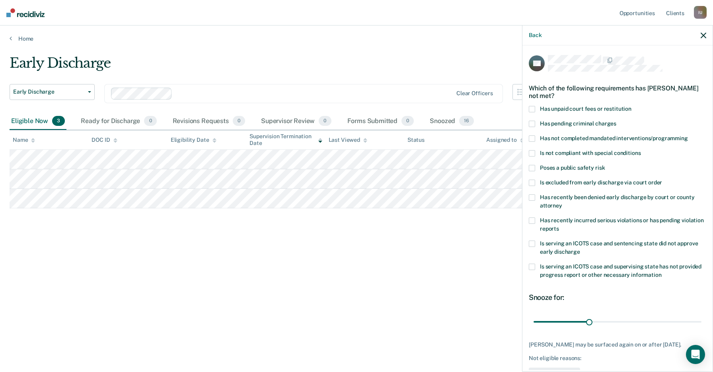
click at [500, 283] on div "Early Discharge Early Discharge Early Discharge Clear officers Eligible Now 3 R…" at bounding box center [357, 183] width 694 height 257
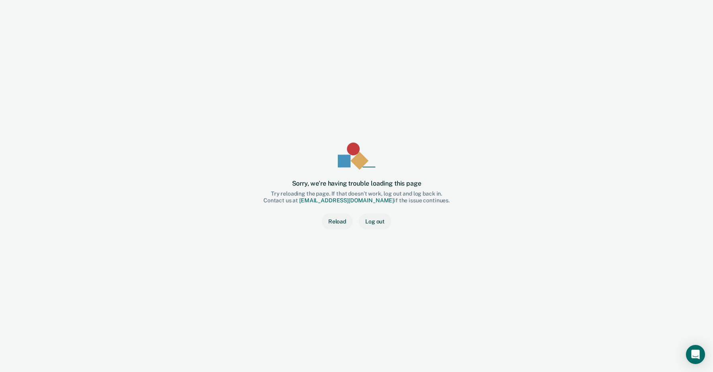
click at [375, 223] on button "Log out" at bounding box center [375, 221] width 32 height 16
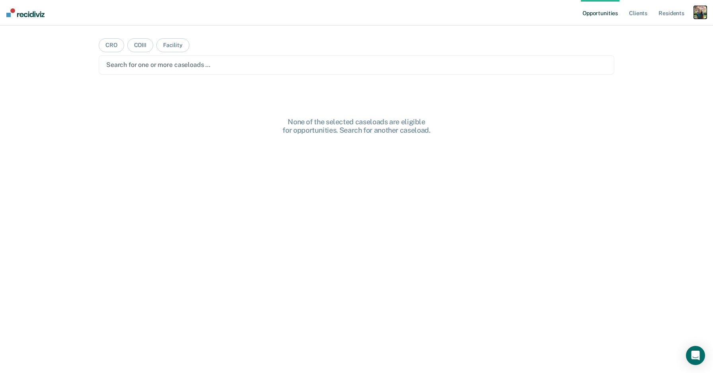
click at [702, 6] on div "button" at bounding box center [700, 12] width 13 height 13
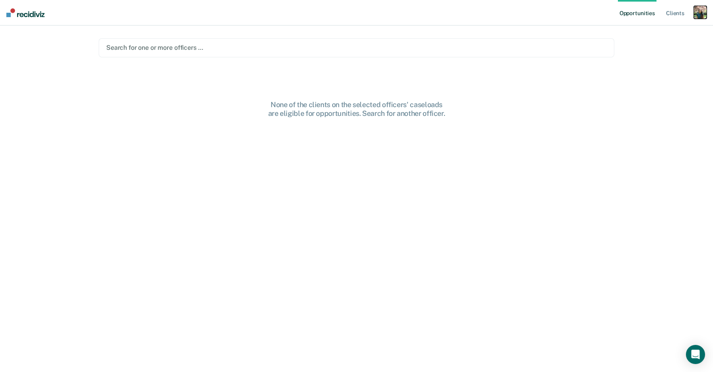
click at [705, 13] on div "button" at bounding box center [700, 12] width 13 height 13
click at [650, 32] on link "Profile" at bounding box center [669, 32] width 64 height 7
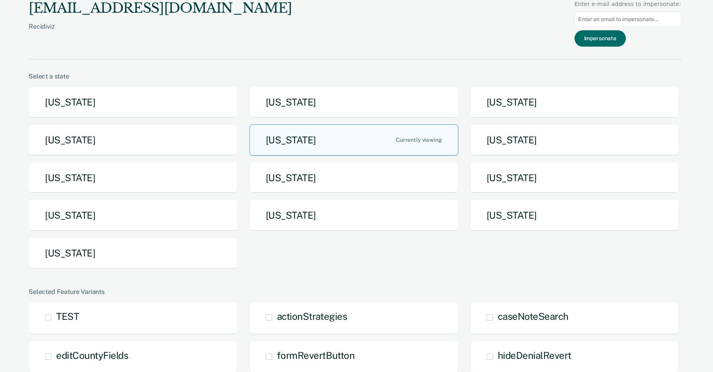
click at [613, 22] on input at bounding box center [628, 20] width 107 height 16
paste input "julie.cullen@iowa.gov"
type input "julie.cullen@iowa.gov"
click at [613, 39] on button "Impersonate" at bounding box center [600, 38] width 51 height 16
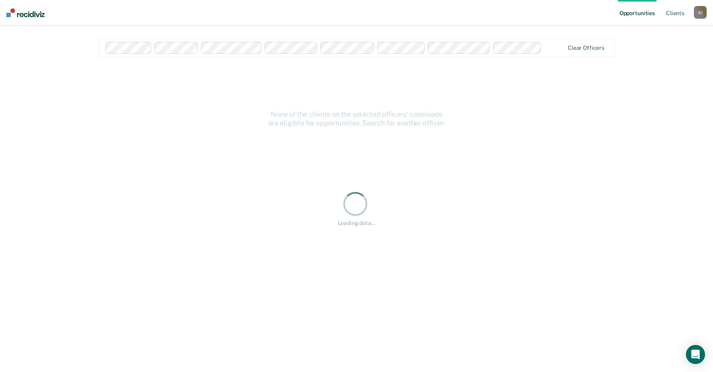
click at [268, 105] on div "Loading data..." at bounding box center [357, 208] width 516 height 283
click at [549, 13] on nav "Opportunities Client s Impersonated User I U Profile How it works Log Out" at bounding box center [356, 12] width 713 height 25
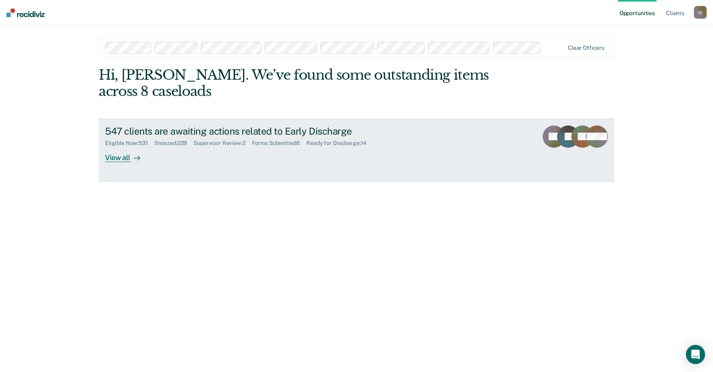
click at [400, 131] on div "547 clients are awaiting actions related to Early Discharge Eligible Now : 531 …" at bounding box center [254, 143] width 299 height 37
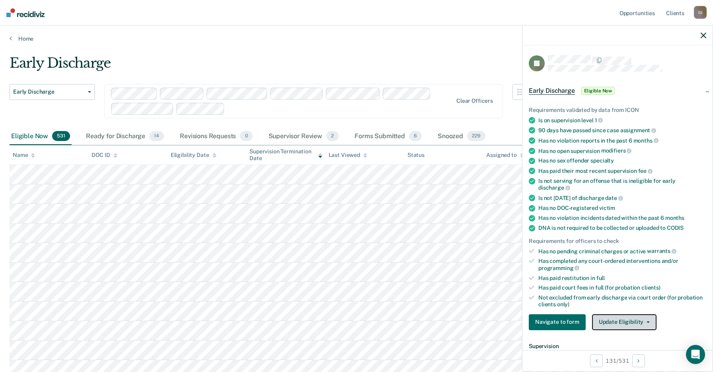
click at [627, 315] on button "Update Eligibility" at bounding box center [624, 322] width 64 height 16
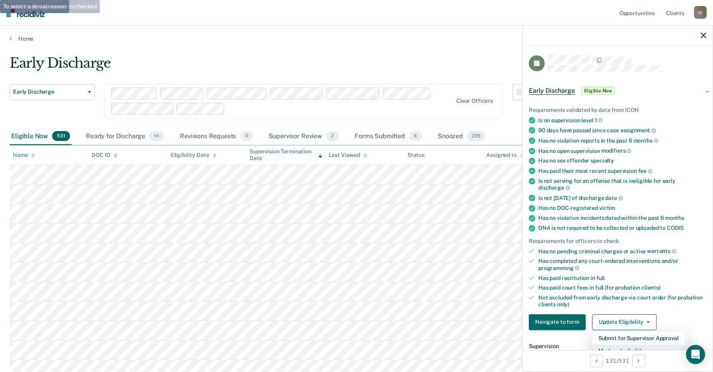
click at [623, 344] on button "Mark as Ineligible" at bounding box center [638, 350] width 93 height 13
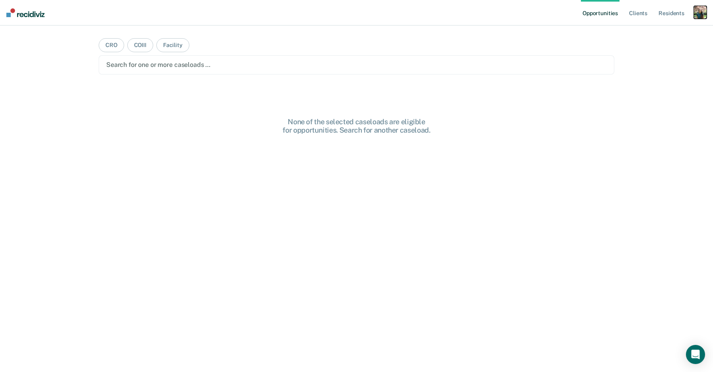
click at [696, 12] on div "button" at bounding box center [700, 12] width 13 height 13
click at [647, 33] on link "Profile" at bounding box center [669, 32] width 64 height 7
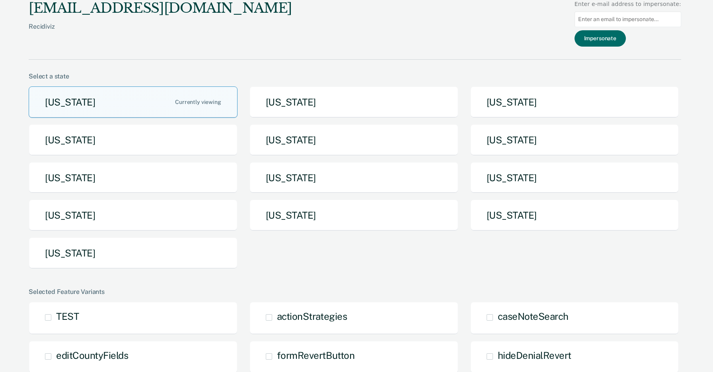
click at [609, 18] on input at bounding box center [628, 20] width 107 height 16
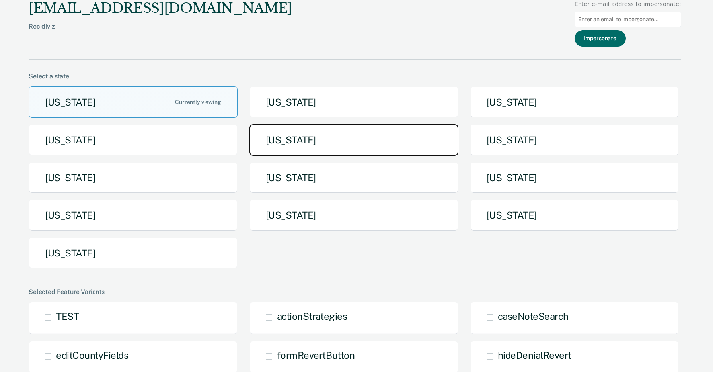
click at [359, 135] on button "[US_STATE]" at bounding box center [354, 139] width 209 height 31
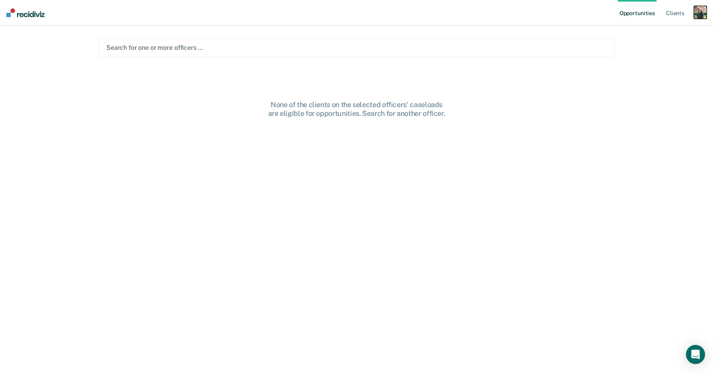
click at [699, 15] on div "button" at bounding box center [700, 12] width 13 height 13
click at [643, 30] on link "Profile" at bounding box center [669, 32] width 64 height 7
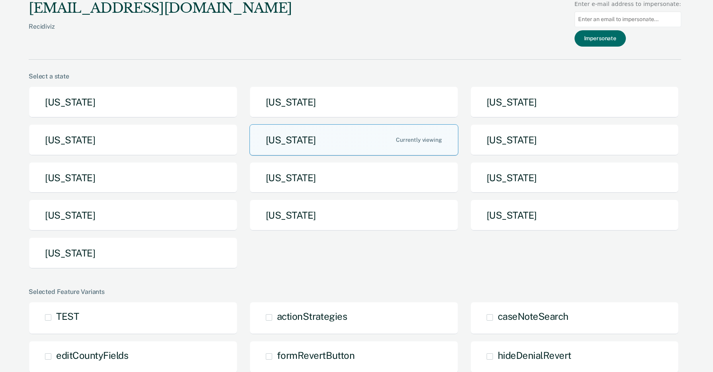
click at [626, 22] on input at bounding box center [628, 20] width 107 height 16
paste input "todd.hruska@iowa.gov"
type input "todd.hruska@iowa.gov"
click at [615, 40] on button "Impersonate" at bounding box center [600, 38] width 51 height 16
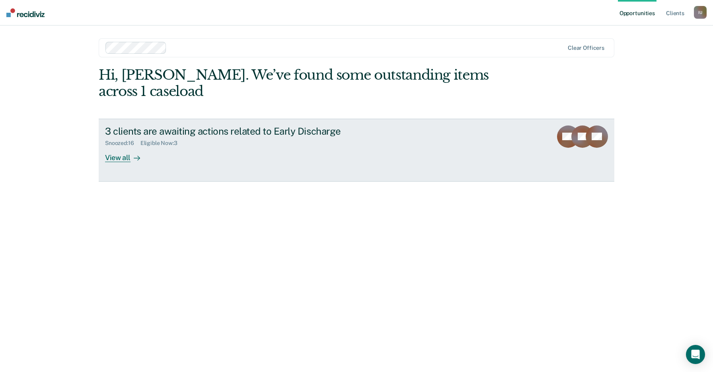
click at [344, 137] on div "Snoozed : 16 Eligible Now : 3" at bounding box center [244, 142] width 279 height 10
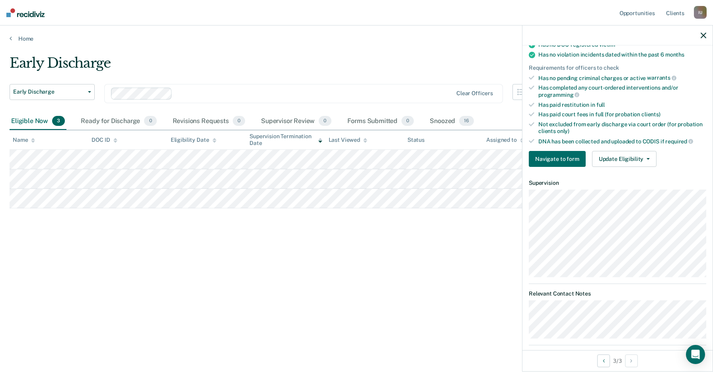
scroll to position [198, 0]
click at [624, 152] on button "Update Eligibility" at bounding box center [624, 158] width 64 height 16
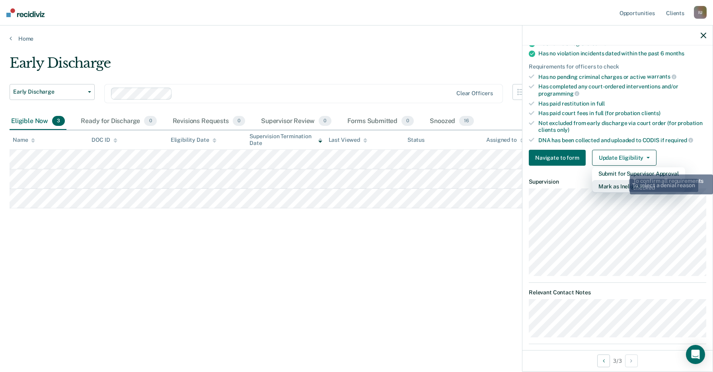
click at [623, 180] on button "Mark as Ineligible" at bounding box center [638, 186] width 93 height 13
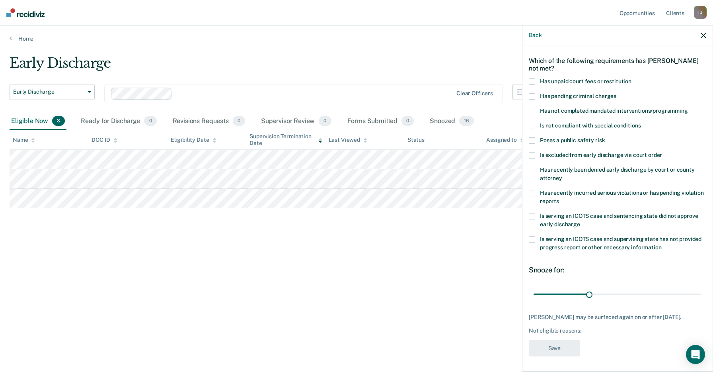
scroll to position [0, 0]
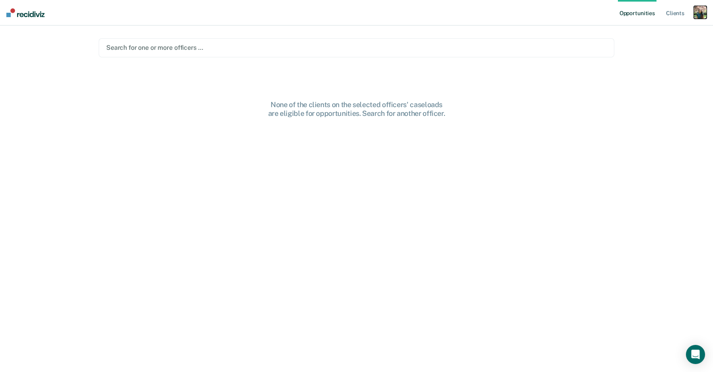
click at [700, 13] on div "button" at bounding box center [700, 12] width 13 height 13
click at [648, 31] on link "Profile" at bounding box center [669, 32] width 64 height 7
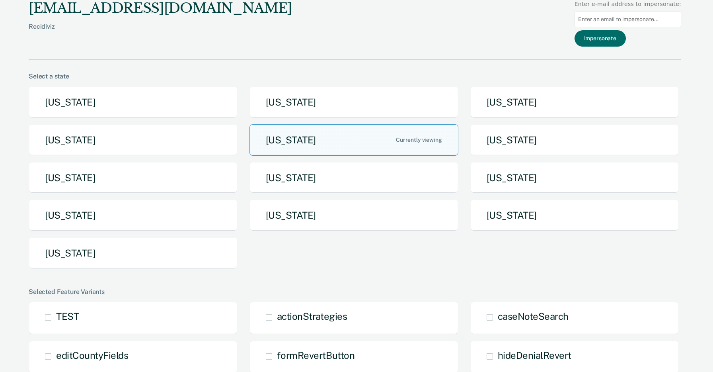
click at [619, 18] on input at bounding box center [628, 20] width 107 height 16
paste input "[PERSON_NAME][EMAIL_ADDRESS][US_STATE][DOMAIN_NAME]"
type input "[PERSON_NAME][EMAIL_ADDRESS][US_STATE][DOMAIN_NAME]"
click at [616, 35] on button "Impersonate" at bounding box center [600, 38] width 51 height 16
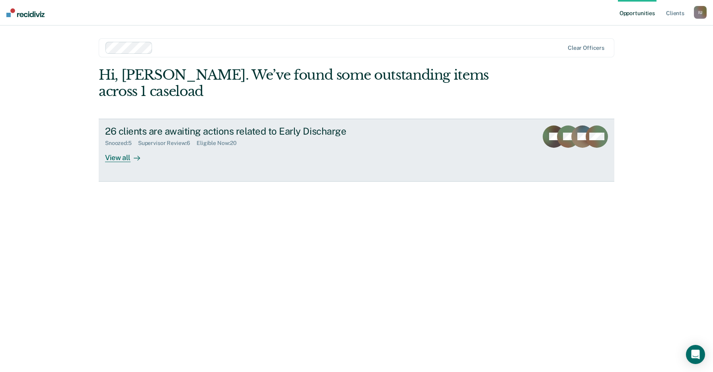
click at [348, 144] on div "26 clients are awaiting actions related to Early Discharge Snoozed : 5 Supervis…" at bounding box center [254, 143] width 299 height 37
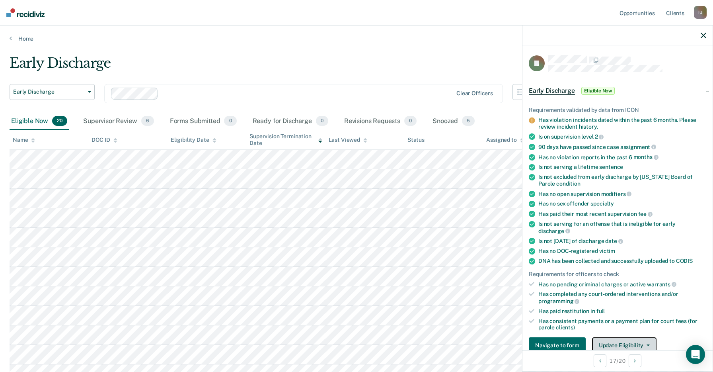
click at [634, 341] on button "Update Eligibility" at bounding box center [624, 345] width 64 height 16
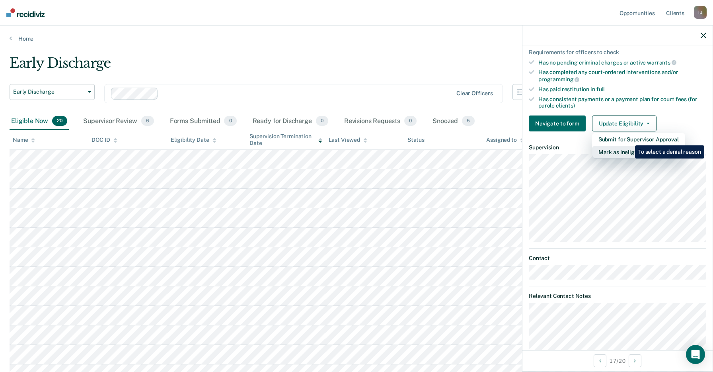
click at [629, 146] on button "Mark as Ineligible" at bounding box center [638, 152] width 93 height 13
